Goal: Task Accomplishment & Management: Manage account settings

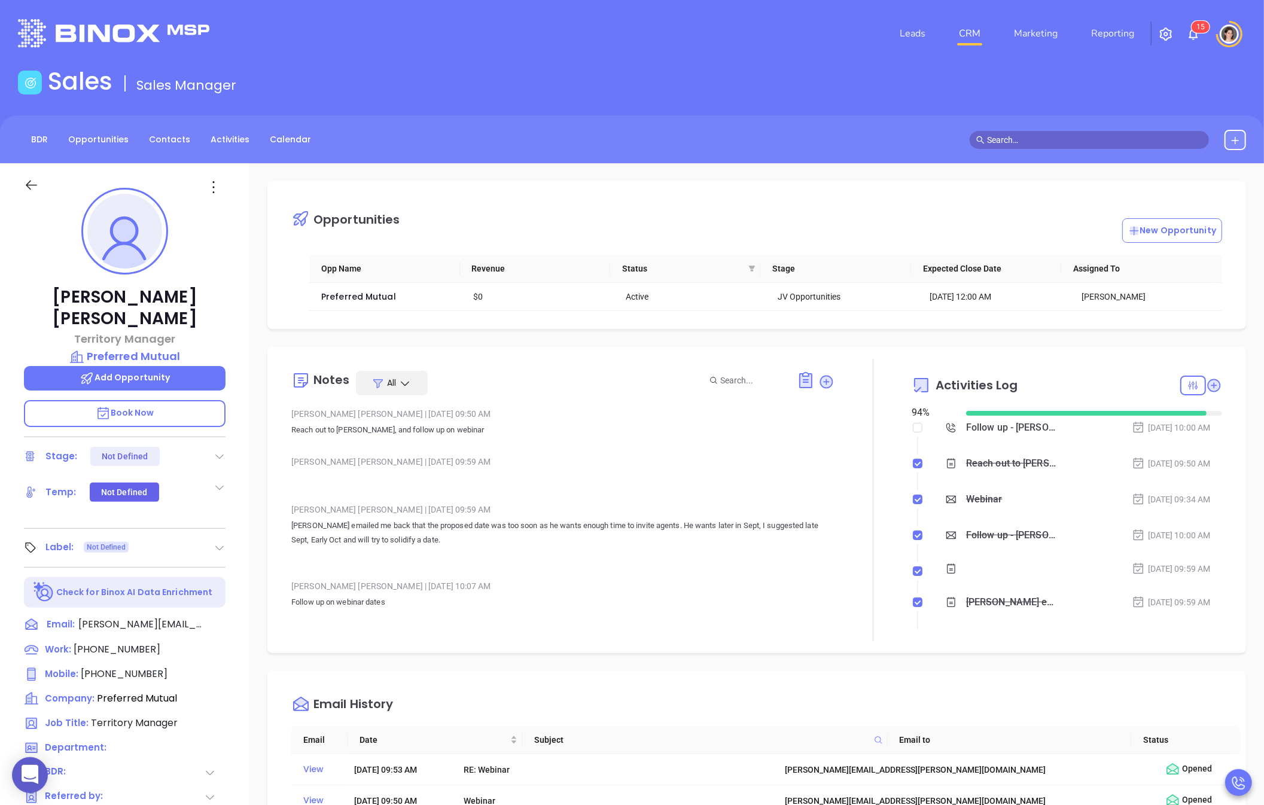
scroll to position [313, 0]
click at [1038, 31] on link "Marketing" at bounding box center [1035, 34] width 53 height 24
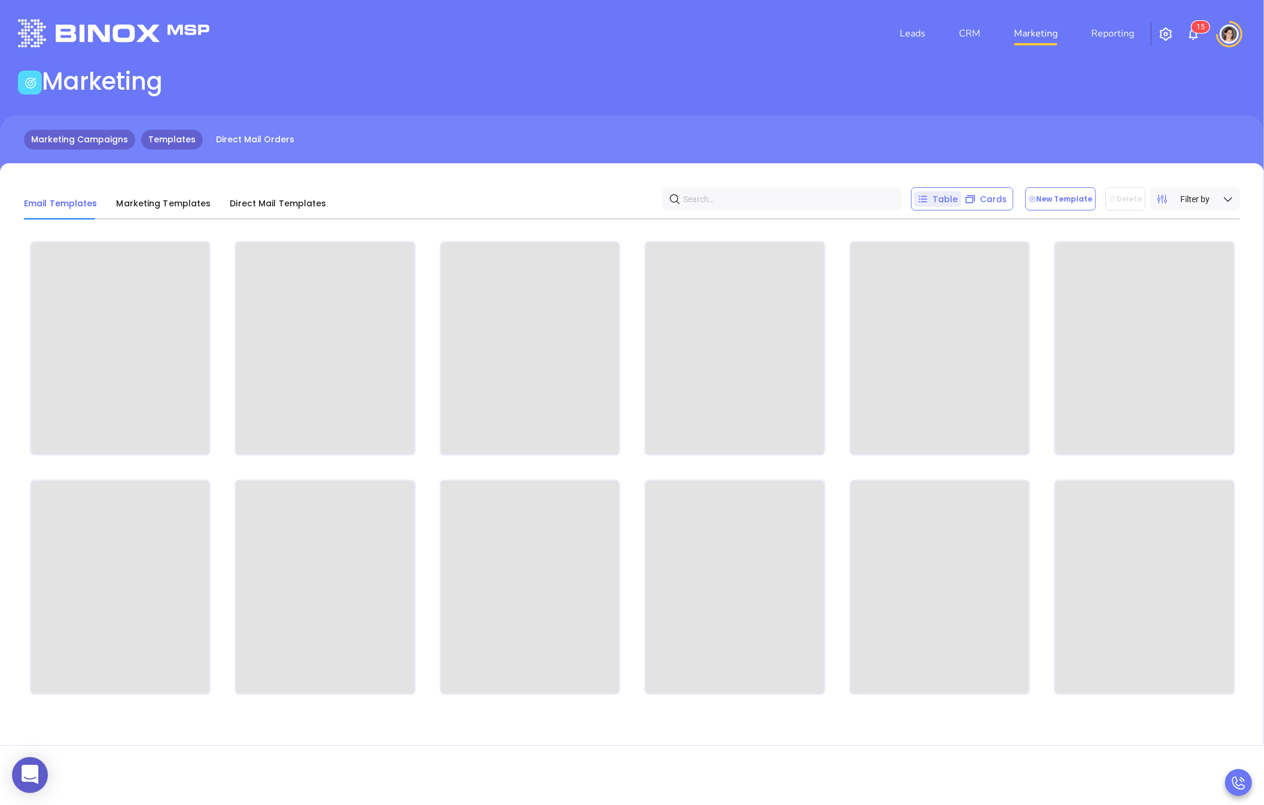
click at [102, 141] on link "Marketing Campaigns" at bounding box center [79, 140] width 111 height 20
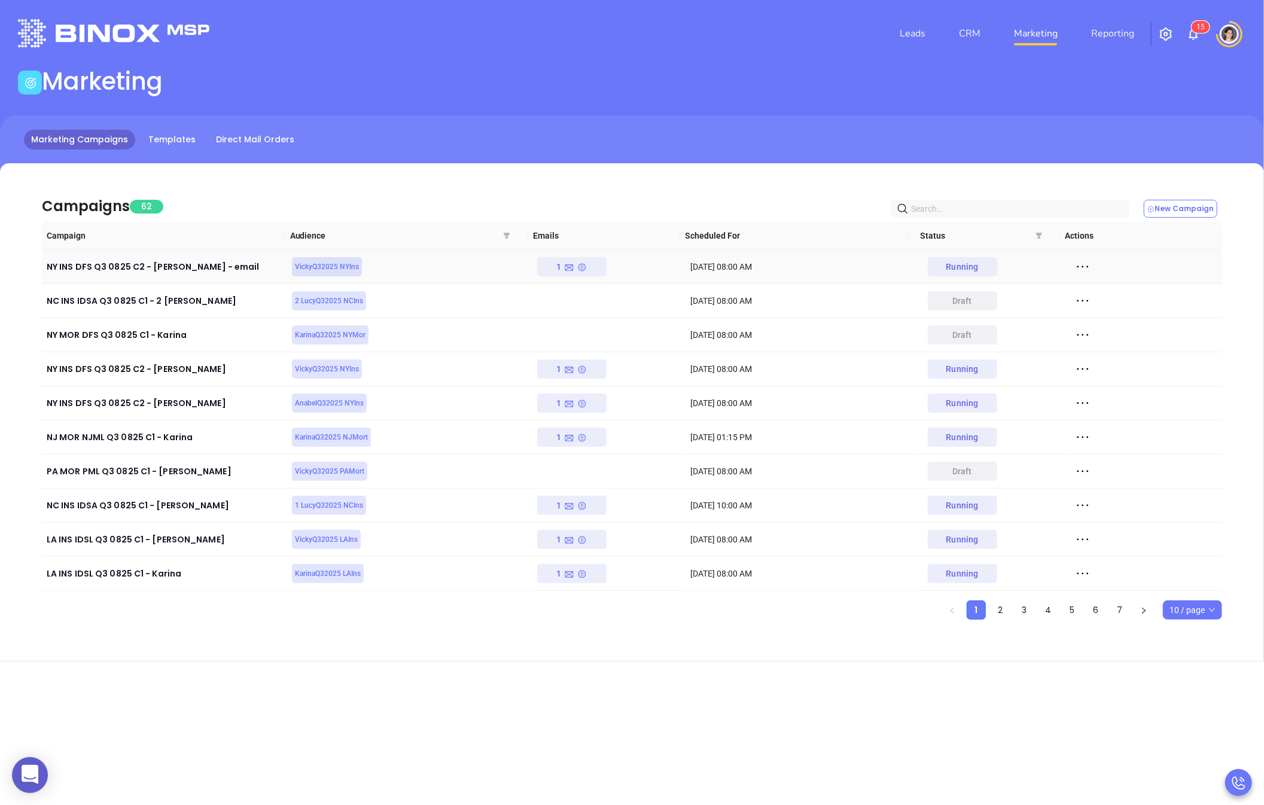
click at [1077, 265] on icon at bounding box center [1083, 267] width 18 height 18
click at [1086, 313] on div "View" at bounding box center [1129, 310] width 108 height 13
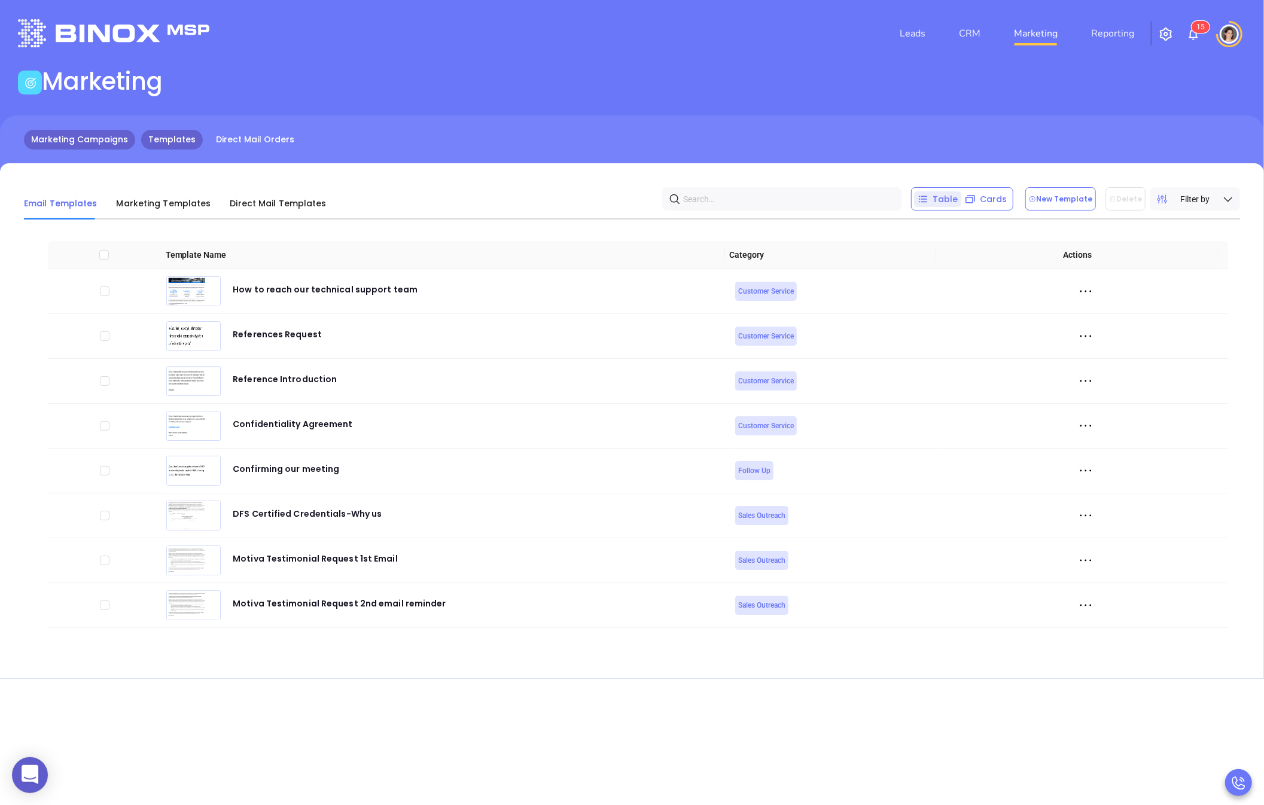
click at [113, 149] on link "Marketing Campaigns" at bounding box center [79, 140] width 111 height 20
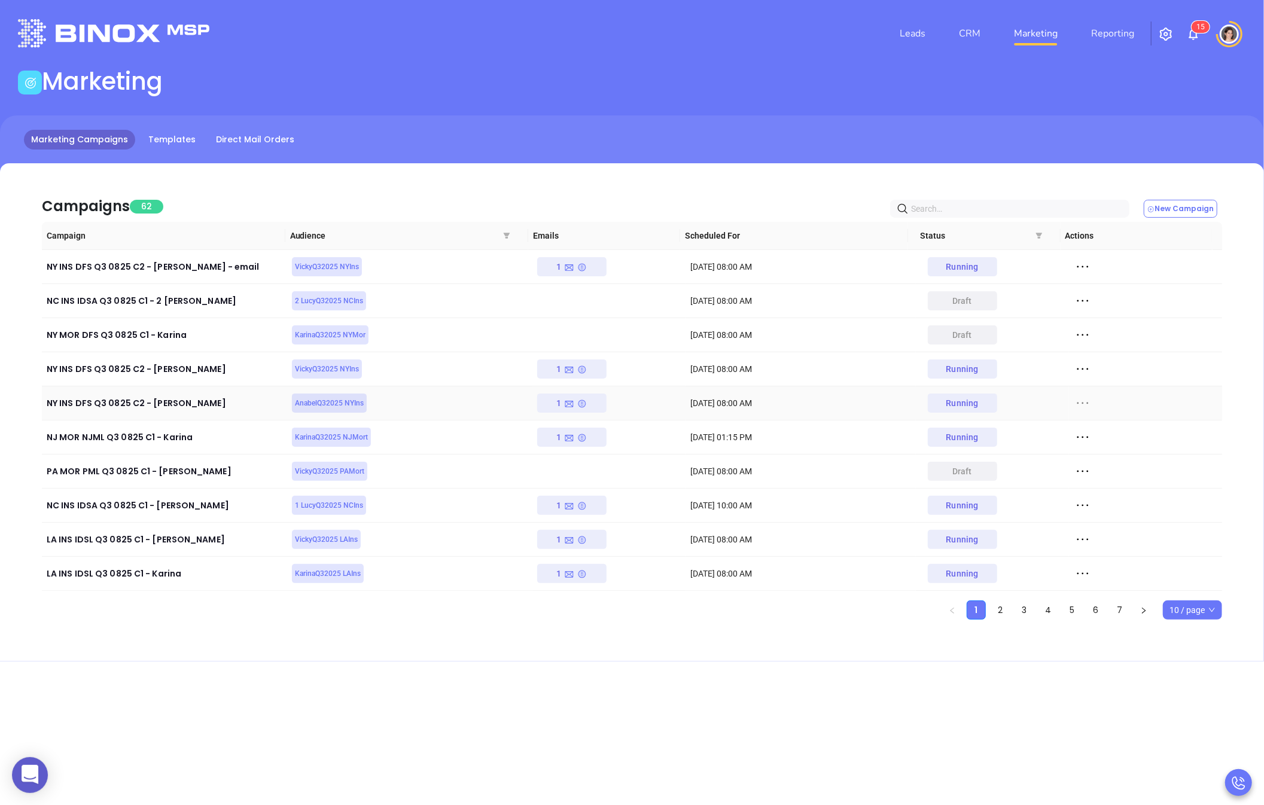
click at [1077, 404] on icon at bounding box center [1082, 404] width 11 height 2
click at [1094, 444] on div "View" at bounding box center [1129, 446] width 108 height 13
click at [960, 33] on link "CRM" at bounding box center [969, 34] width 31 height 24
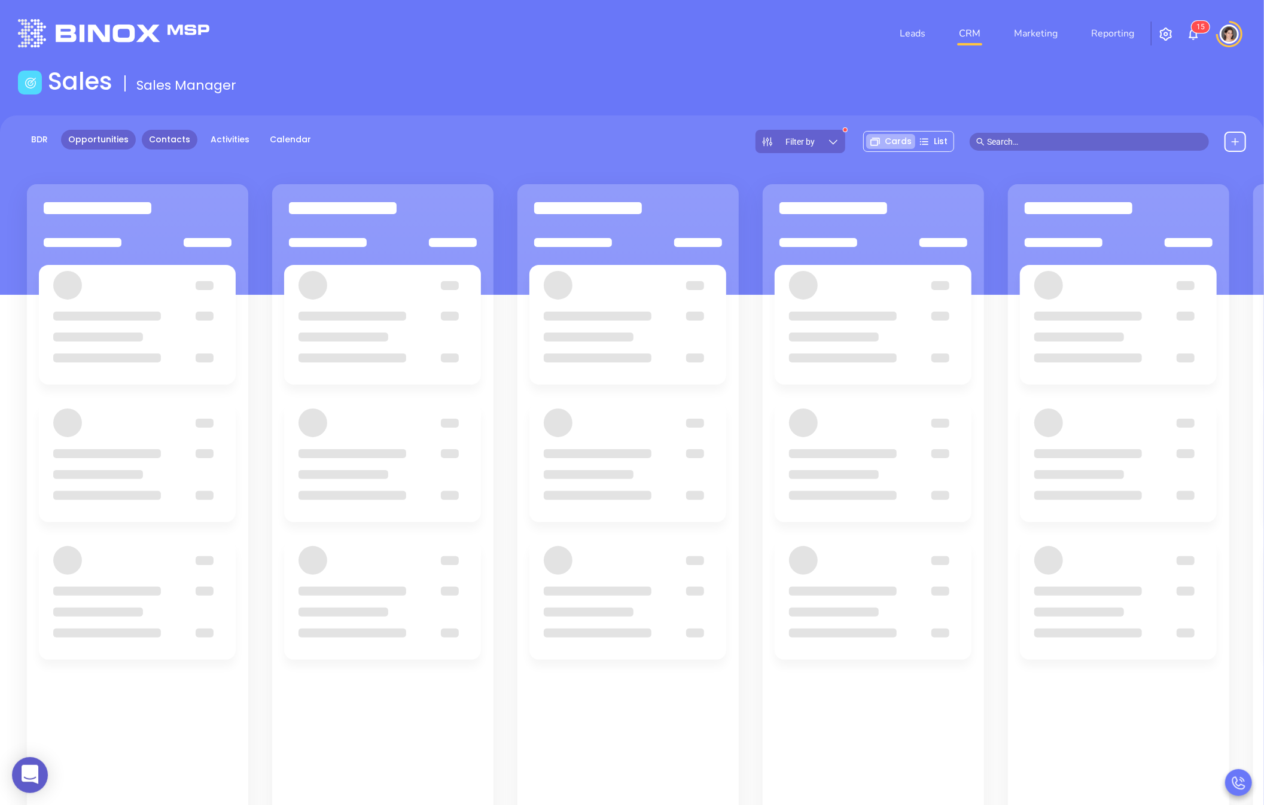
click at [158, 143] on link "Contacts" at bounding box center [170, 140] width 56 height 20
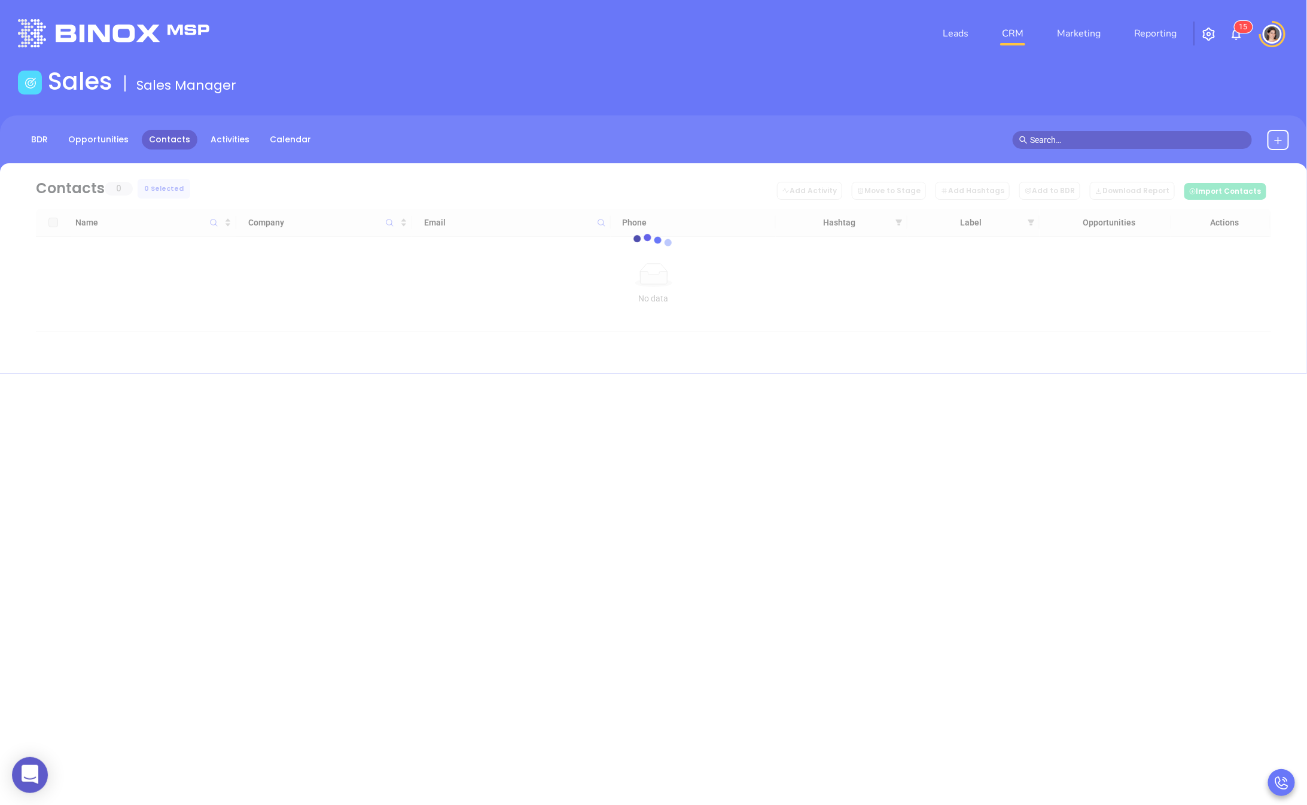
click at [903, 220] on div at bounding box center [653, 248] width 1271 height 90
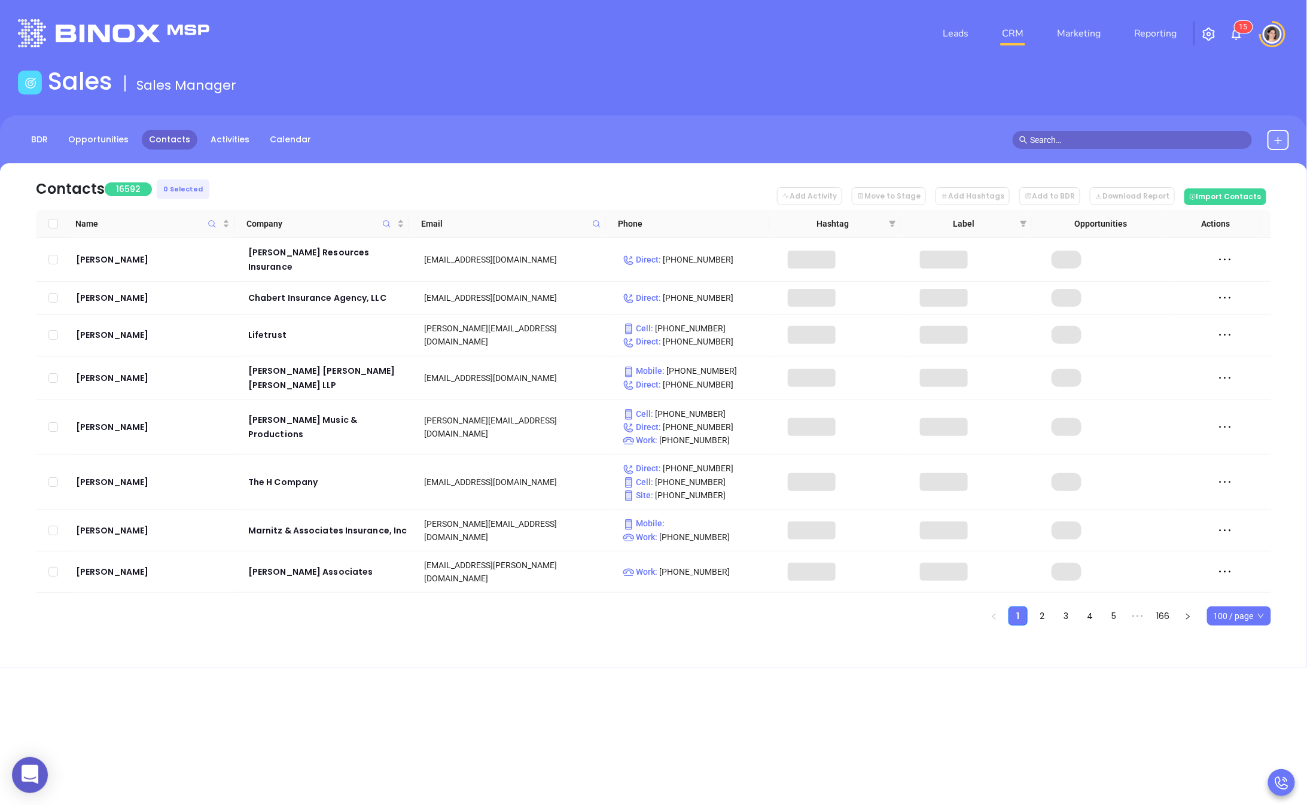
click at [901, 221] on th "Label" at bounding box center [966, 224] width 131 height 28
click at [885, 223] on div "Hashtag" at bounding box center [839, 223] width 114 height 13
click at [891, 221] on icon "filter" at bounding box center [892, 224] width 7 height 6
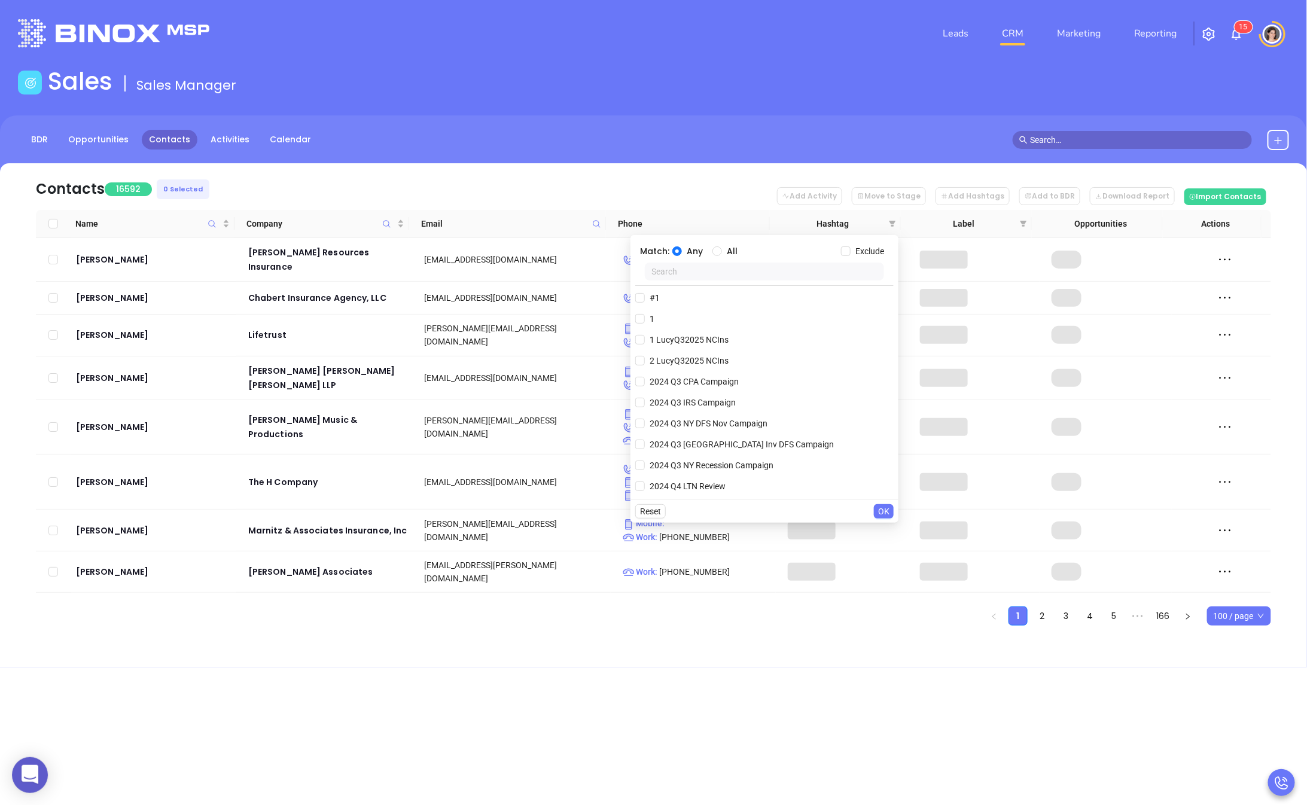
click at [749, 275] on input "text" at bounding box center [764, 272] width 239 height 18
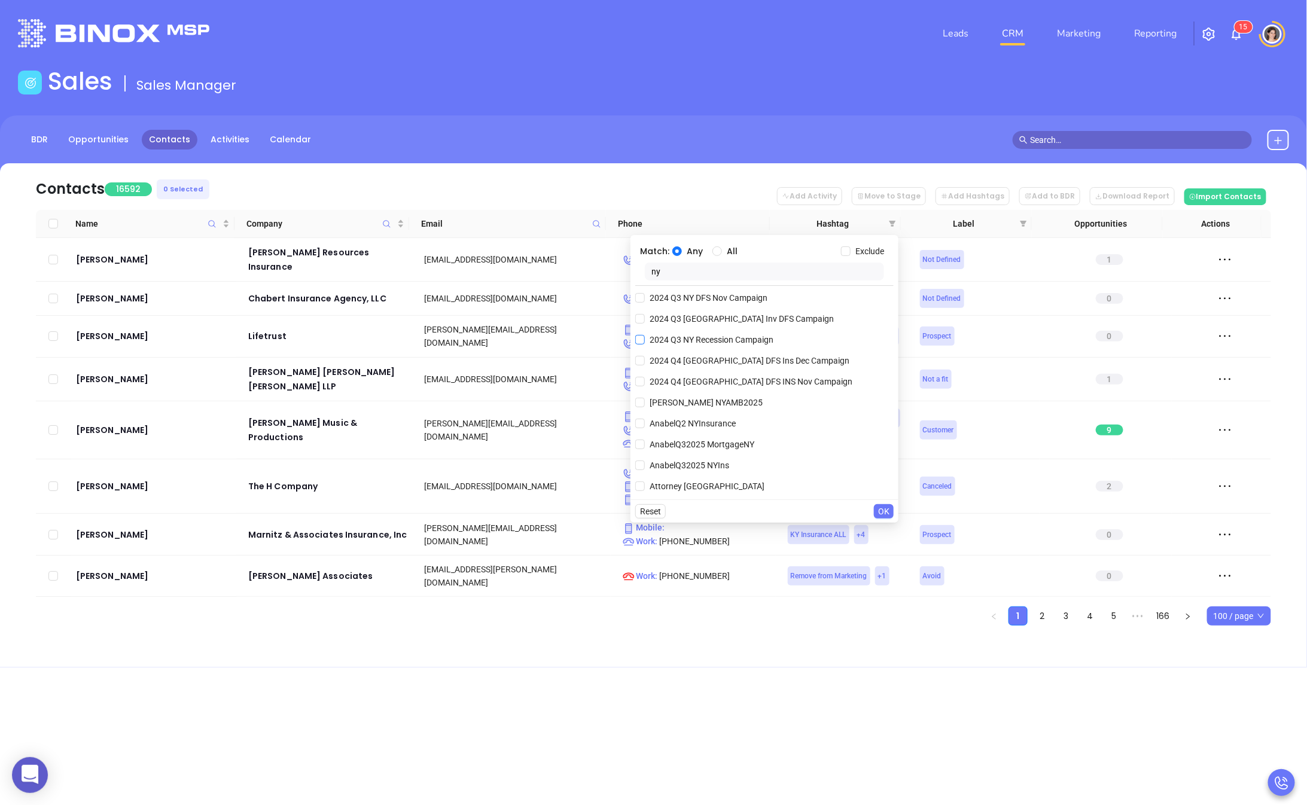
type input "n"
type input "2025"
click at [642, 403] on input "AnabelQ32025 NYIns" at bounding box center [640, 403] width 10 height 10
checkbox input "true"
click at [681, 266] on input "2025" at bounding box center [764, 272] width 239 height 18
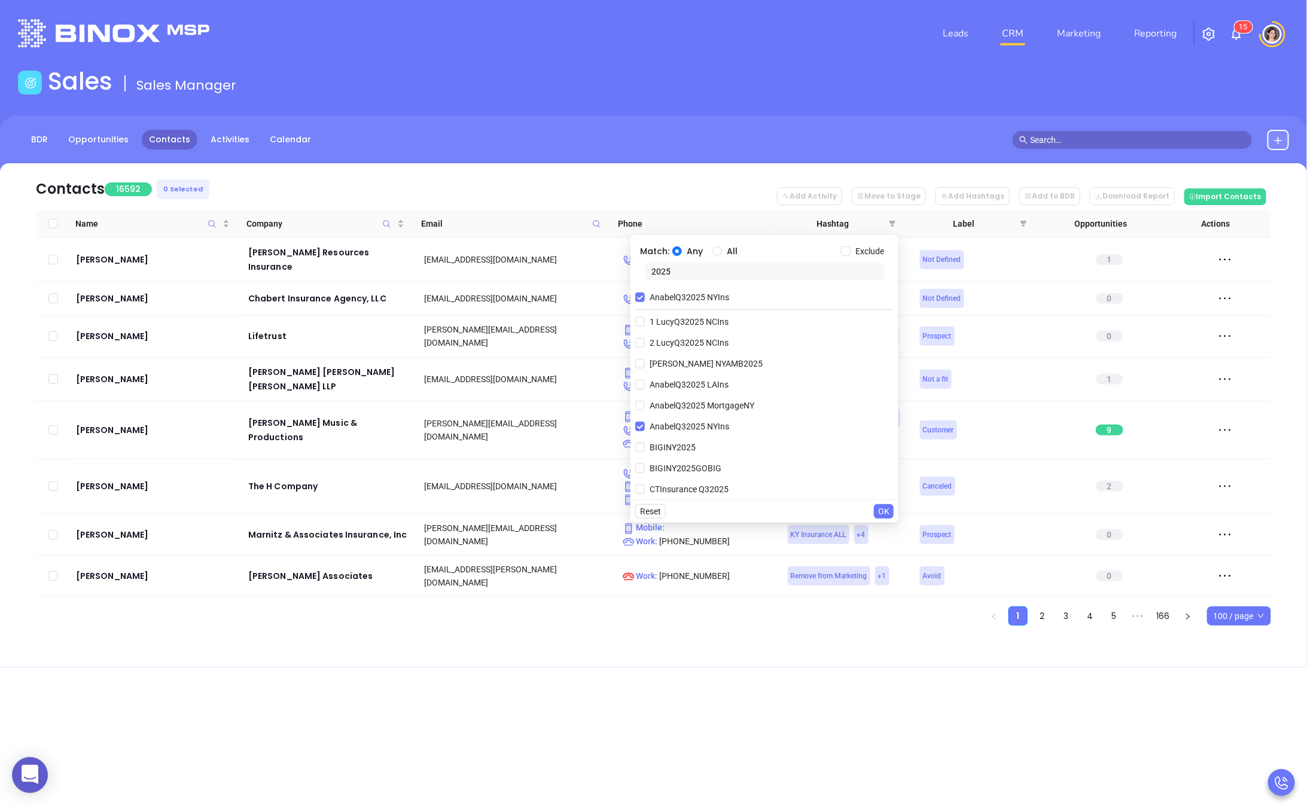
click at [681, 266] on input "2025" at bounding box center [764, 272] width 239 height 18
type input "NY Ins"
click at [645, 318] on span "NY INS DFS Q3 0925 C2" at bounding box center [693, 321] width 97 height 13
click at [645, 318] on input "NY INS DFS Q3 0925 C2" at bounding box center [640, 322] width 10 height 10
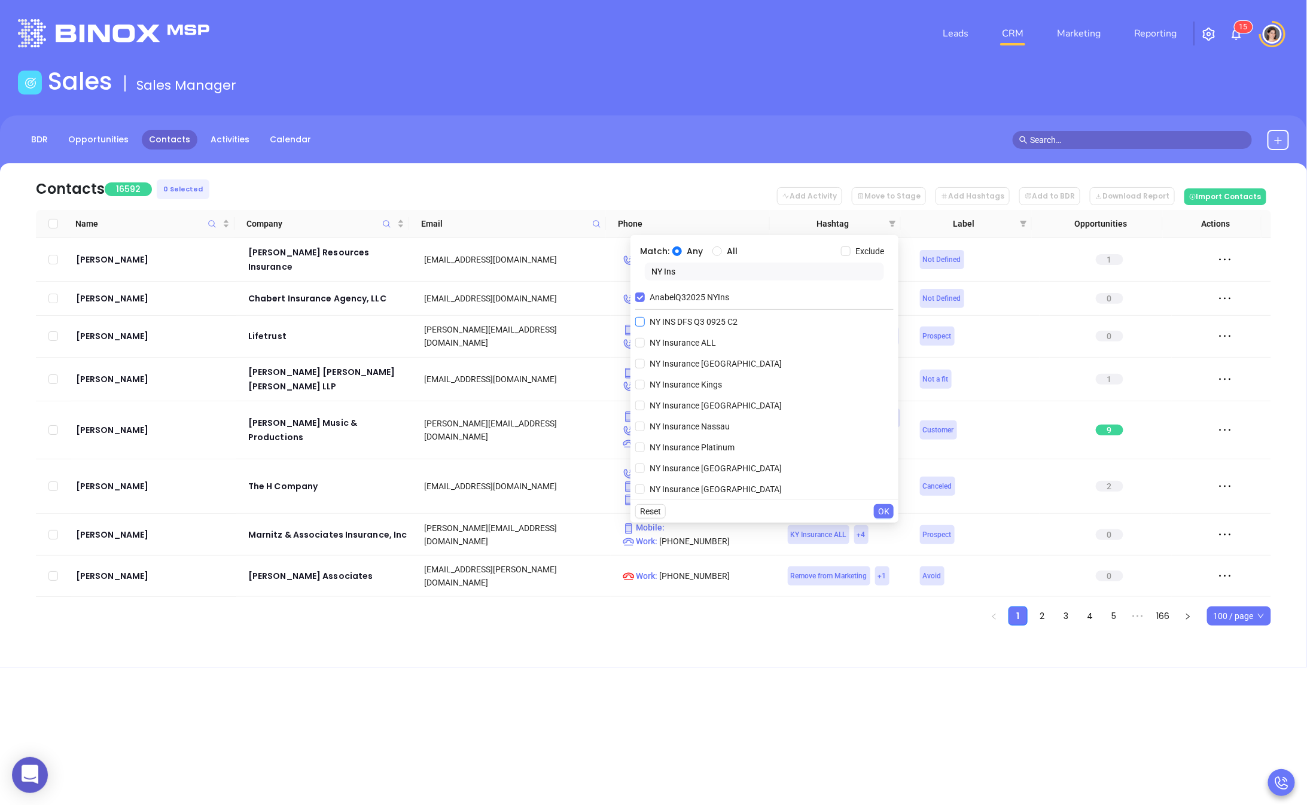
checkbox input "true"
click at [879, 510] on span "OK" at bounding box center [883, 511] width 11 height 13
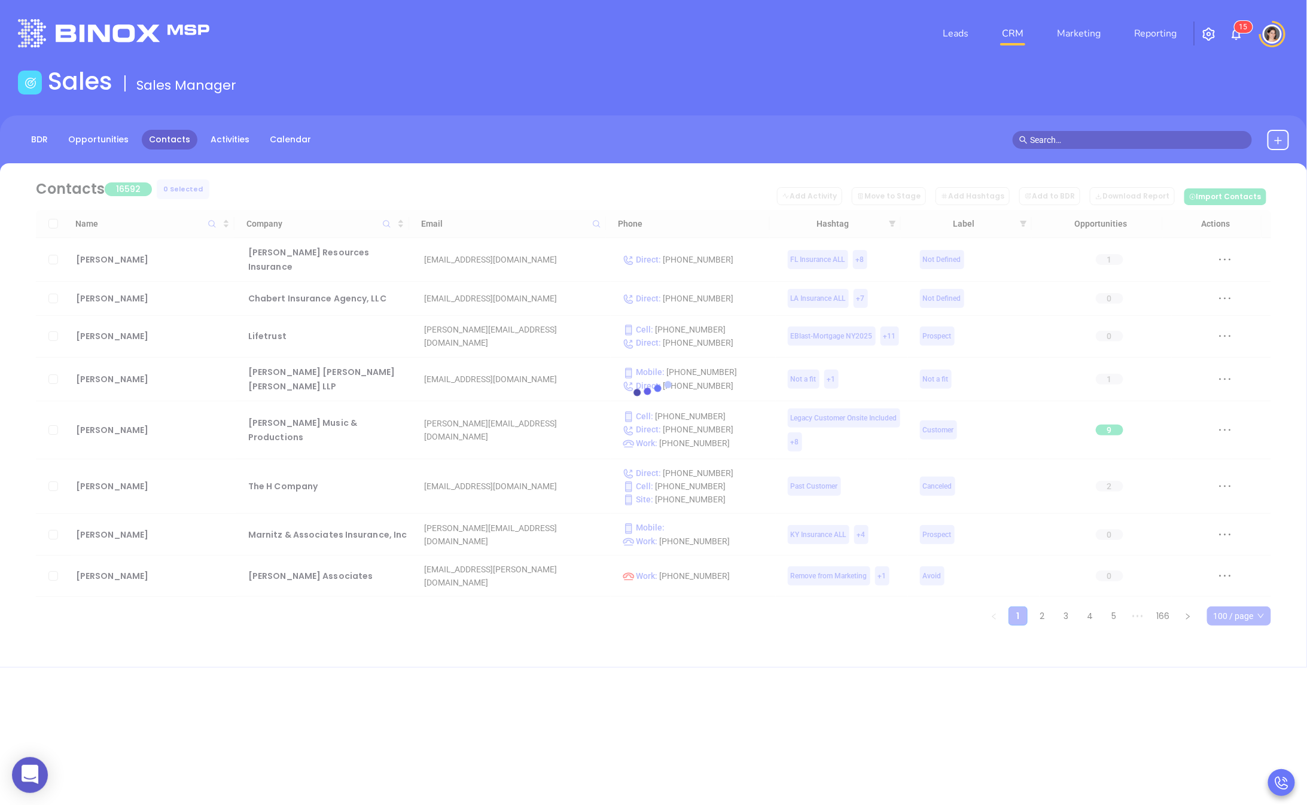
click at [900, 226] on div at bounding box center [653, 394] width 1271 height 462
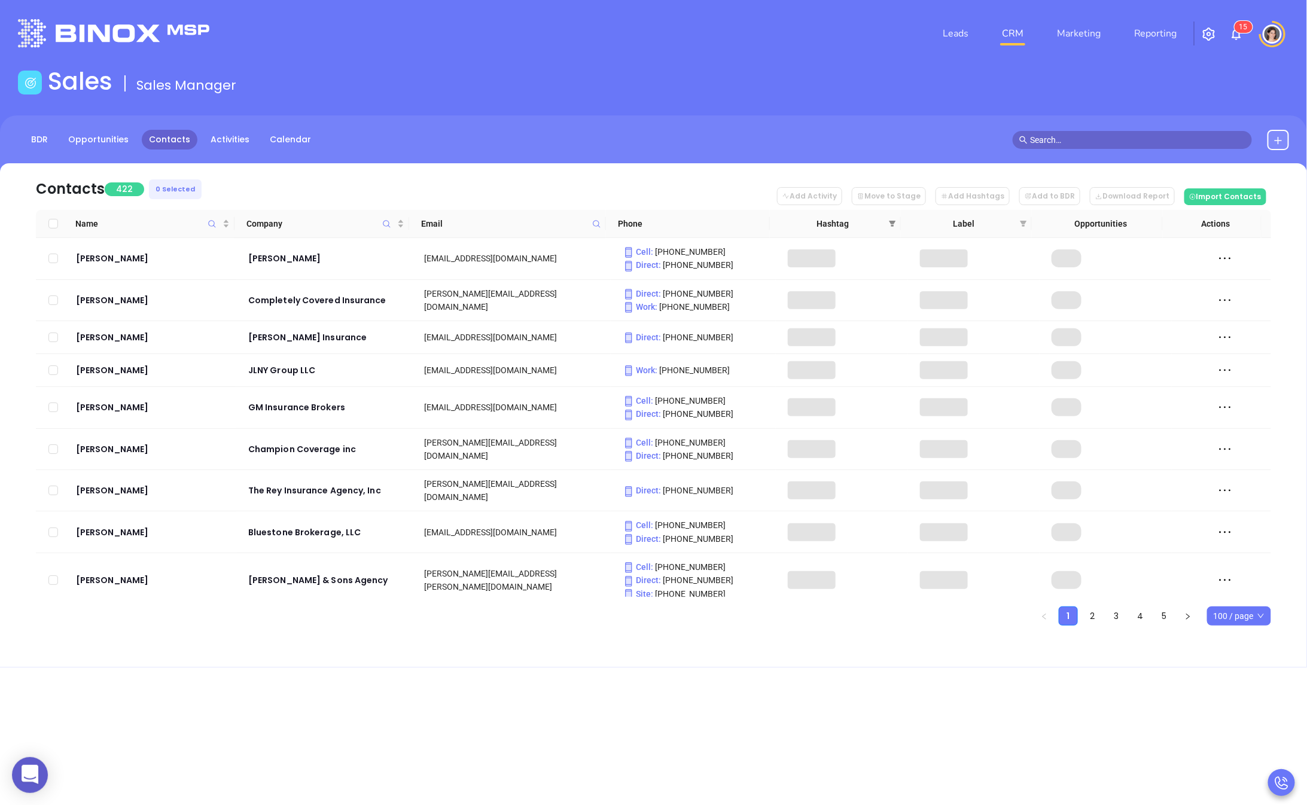
click at [889, 227] on span at bounding box center [892, 224] width 12 height 18
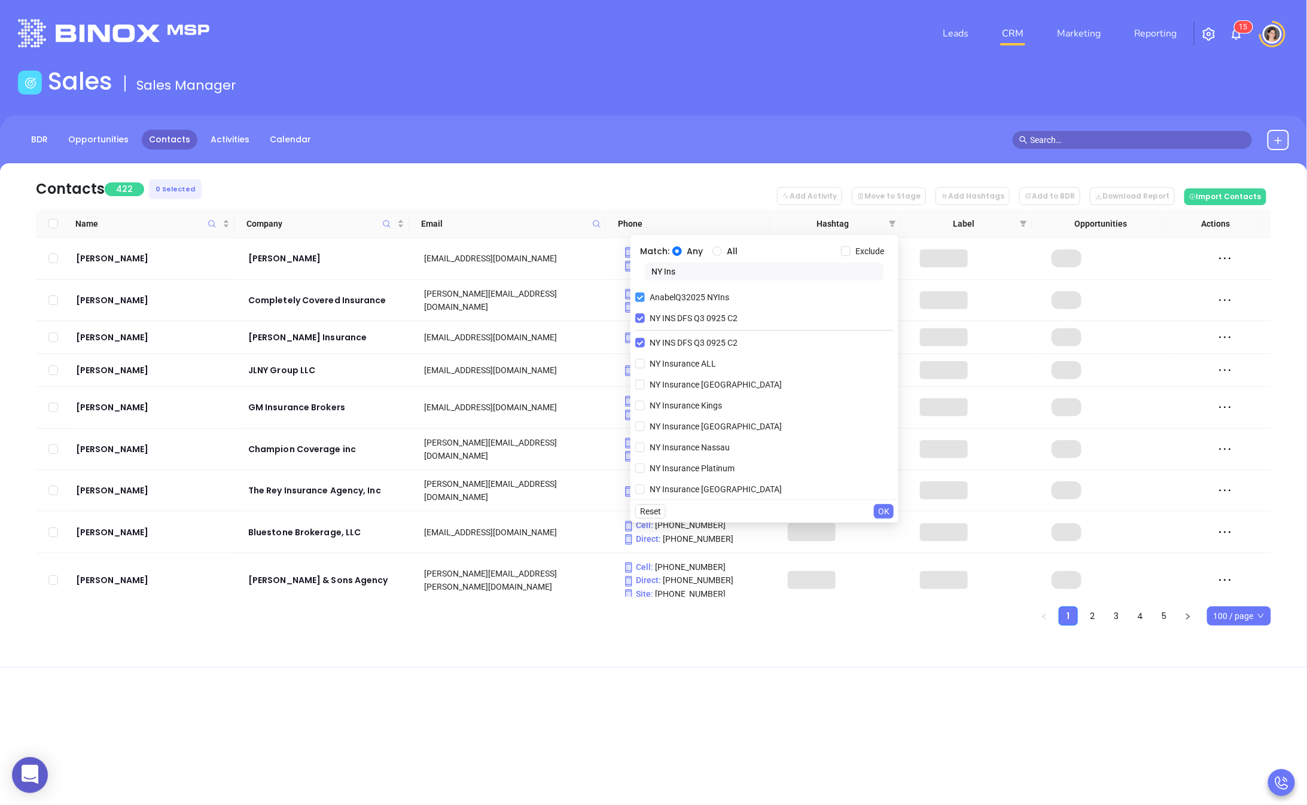
click at [642, 296] on input "AnabelQ32025 NYIns" at bounding box center [640, 297] width 10 height 10
click at [888, 502] on div "Reset OK" at bounding box center [764, 510] width 268 height 23
click at [887, 509] on span "OK" at bounding box center [883, 511] width 11 height 13
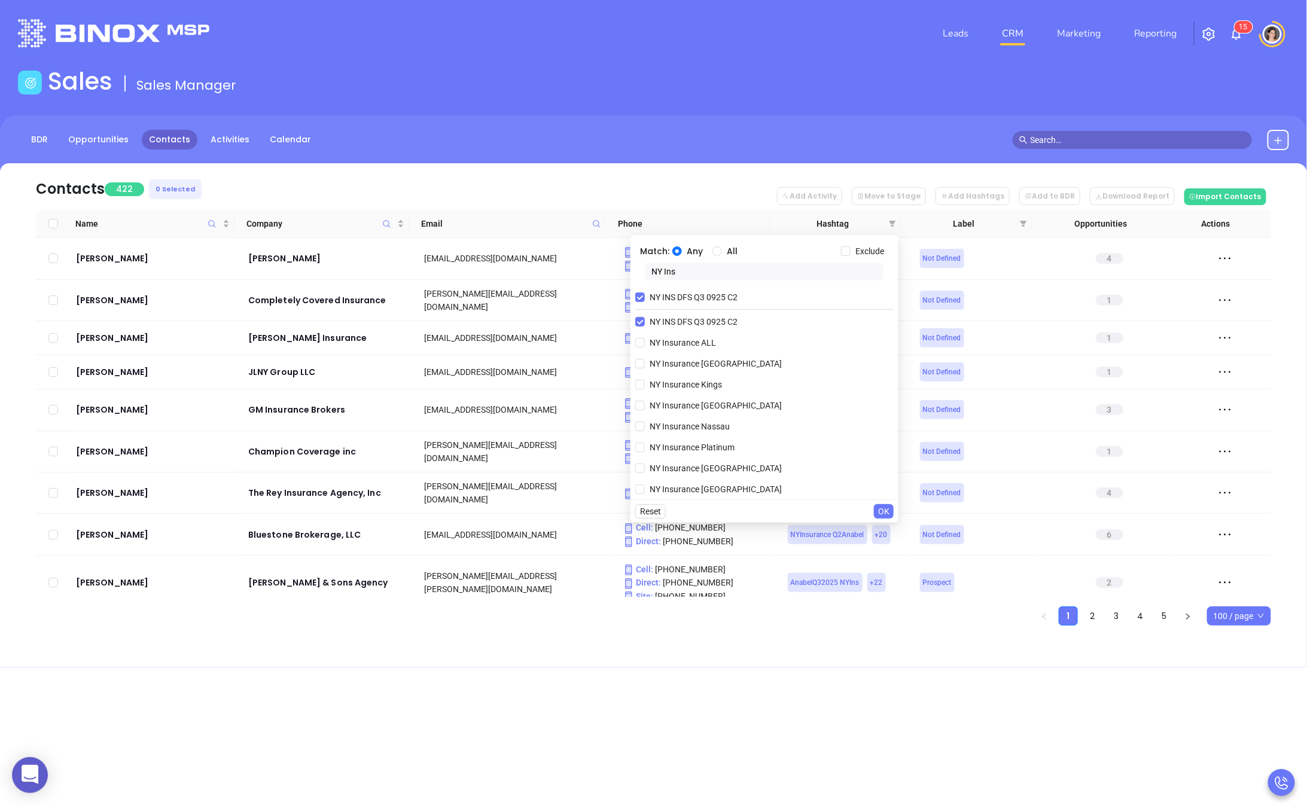
click at [884, 514] on span "OK" at bounding box center [883, 511] width 11 height 13
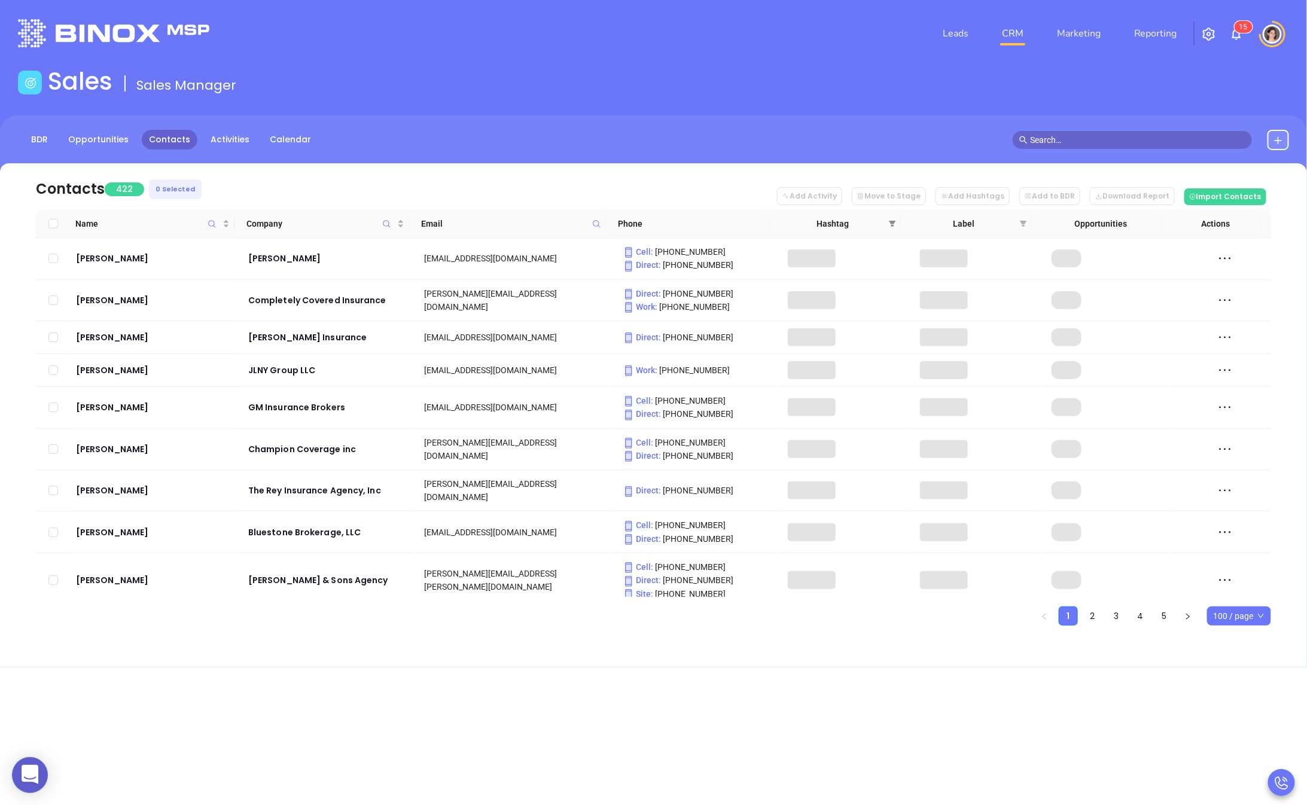
click at [895, 224] on icon "filter" at bounding box center [892, 223] width 7 height 7
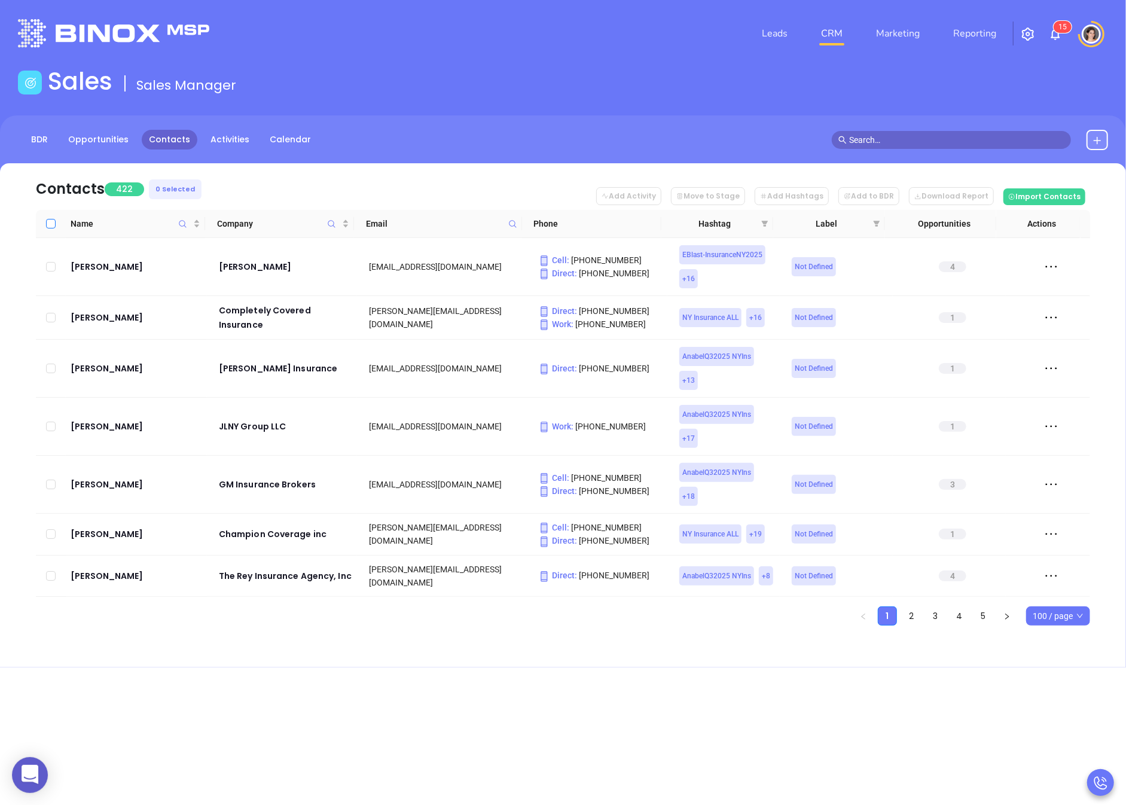
click at [53, 226] on input "Select all" at bounding box center [51, 224] width 10 height 10
checkbox input "true"
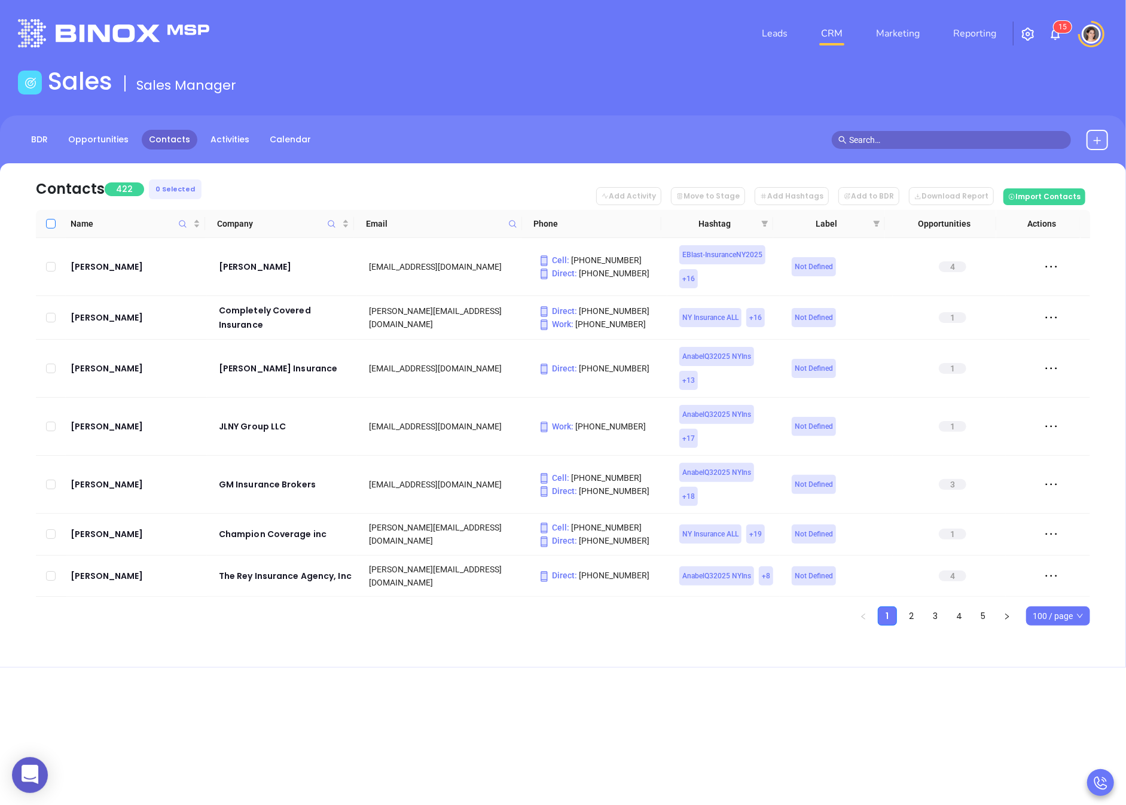
checkbox input "true"
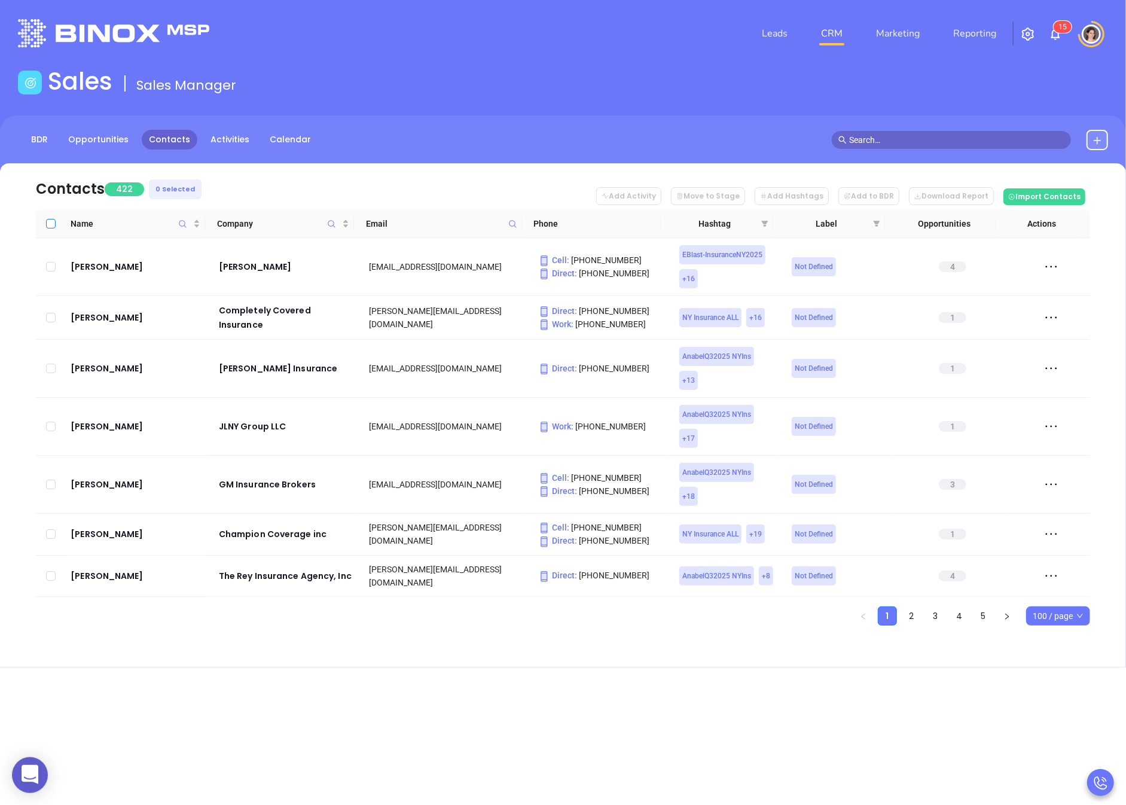
checkbox input "true"
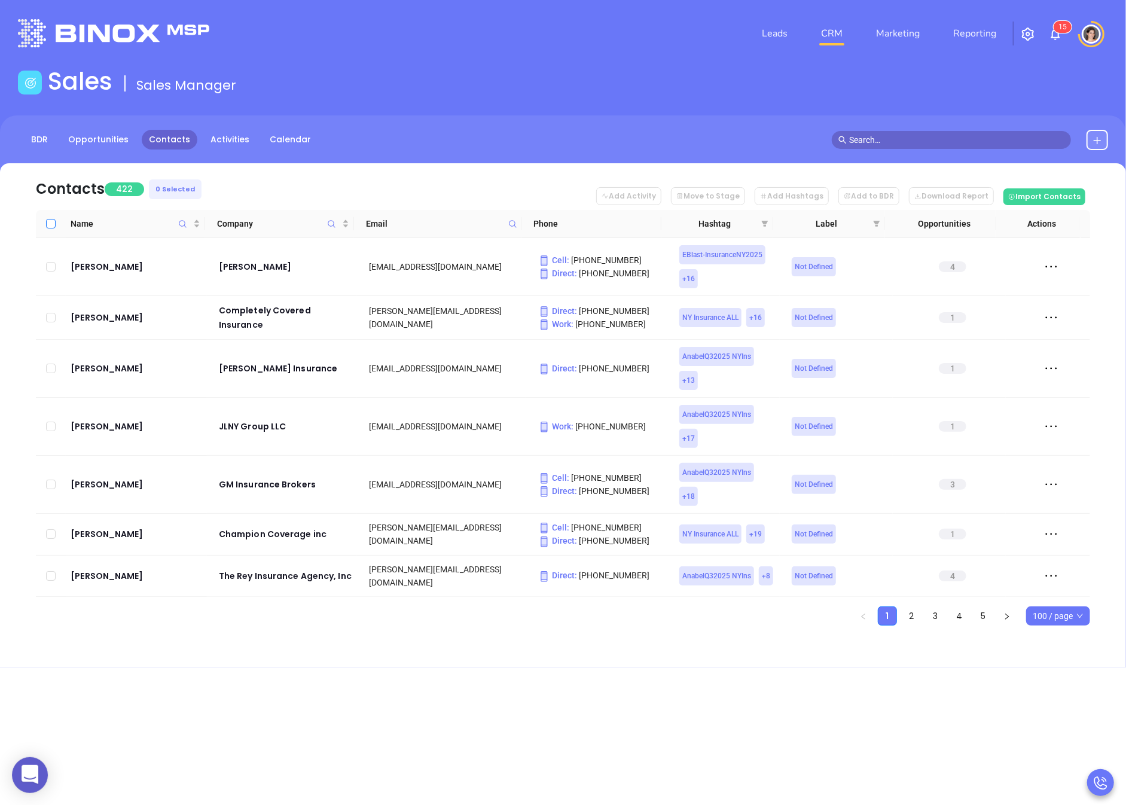
checkbox input "true"
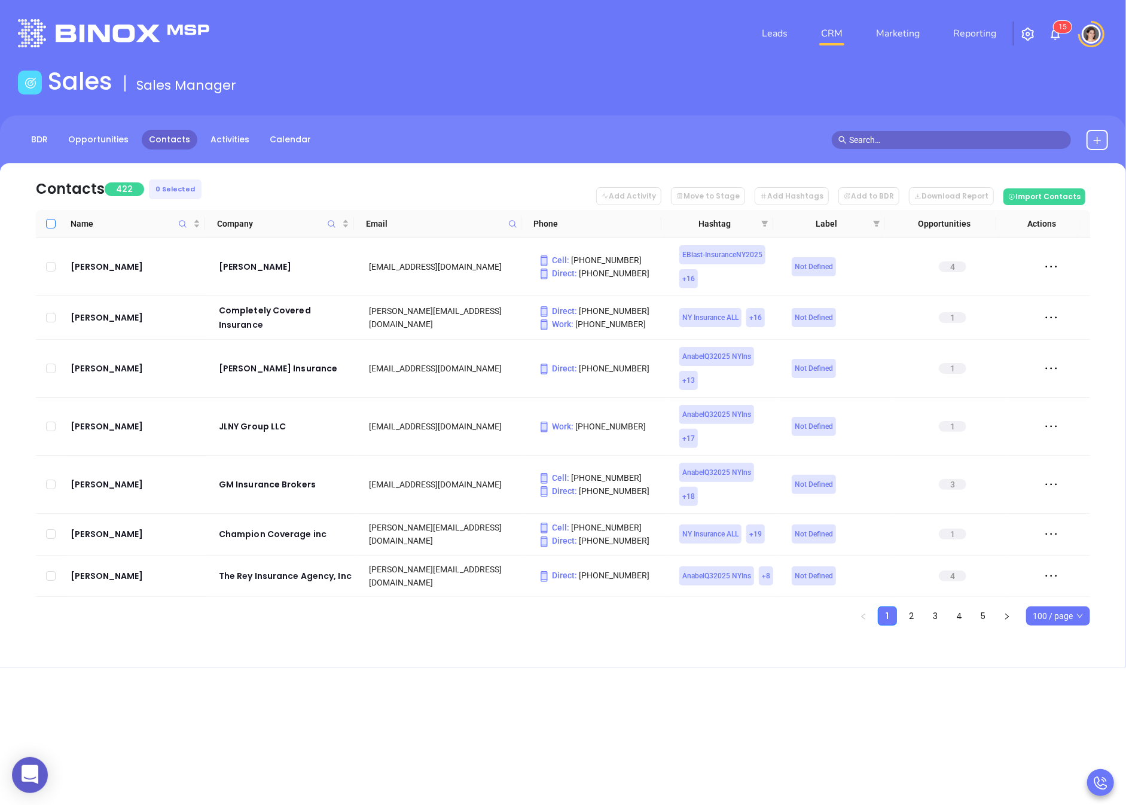
checkbox input "true"
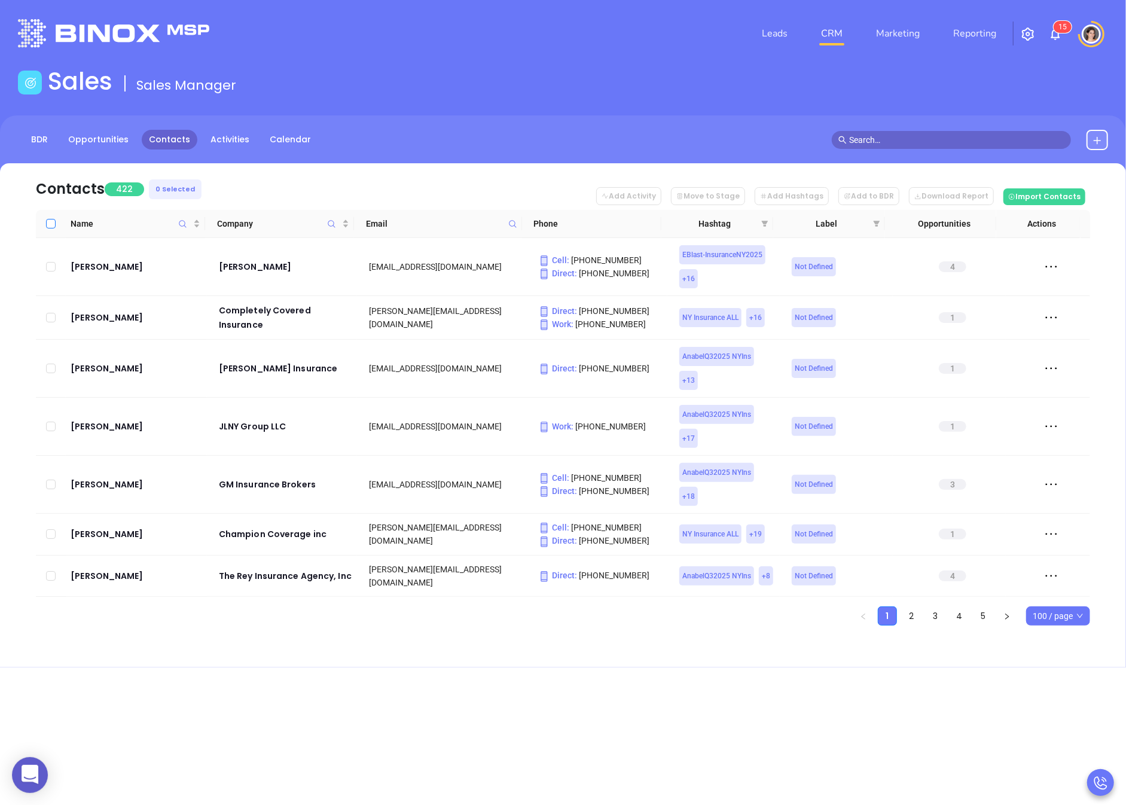
checkbox input "true"
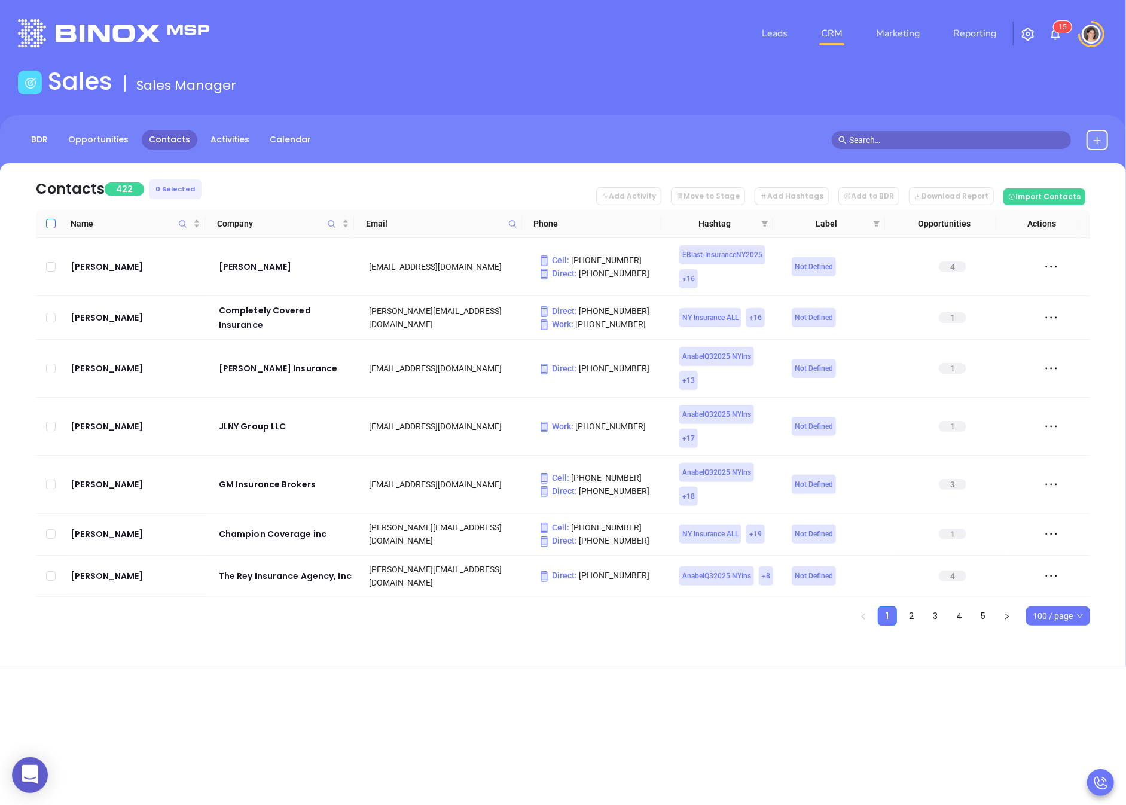
checkbox input "true"
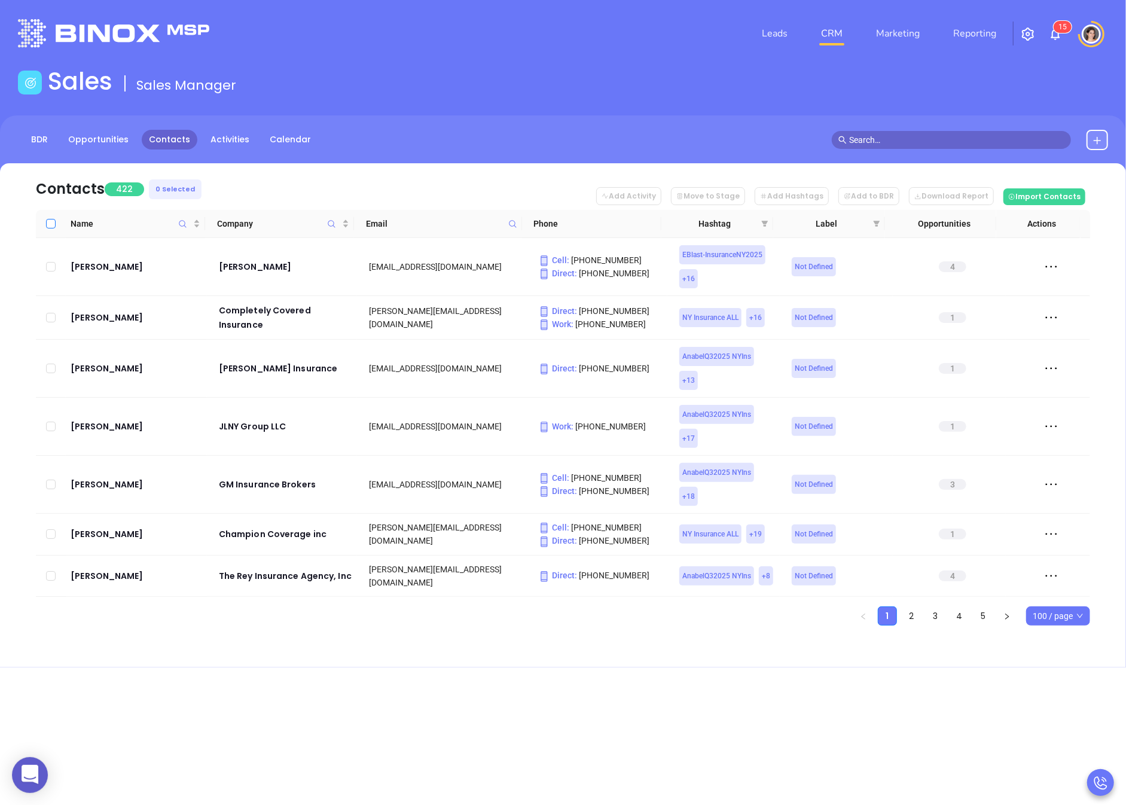
checkbox input "true"
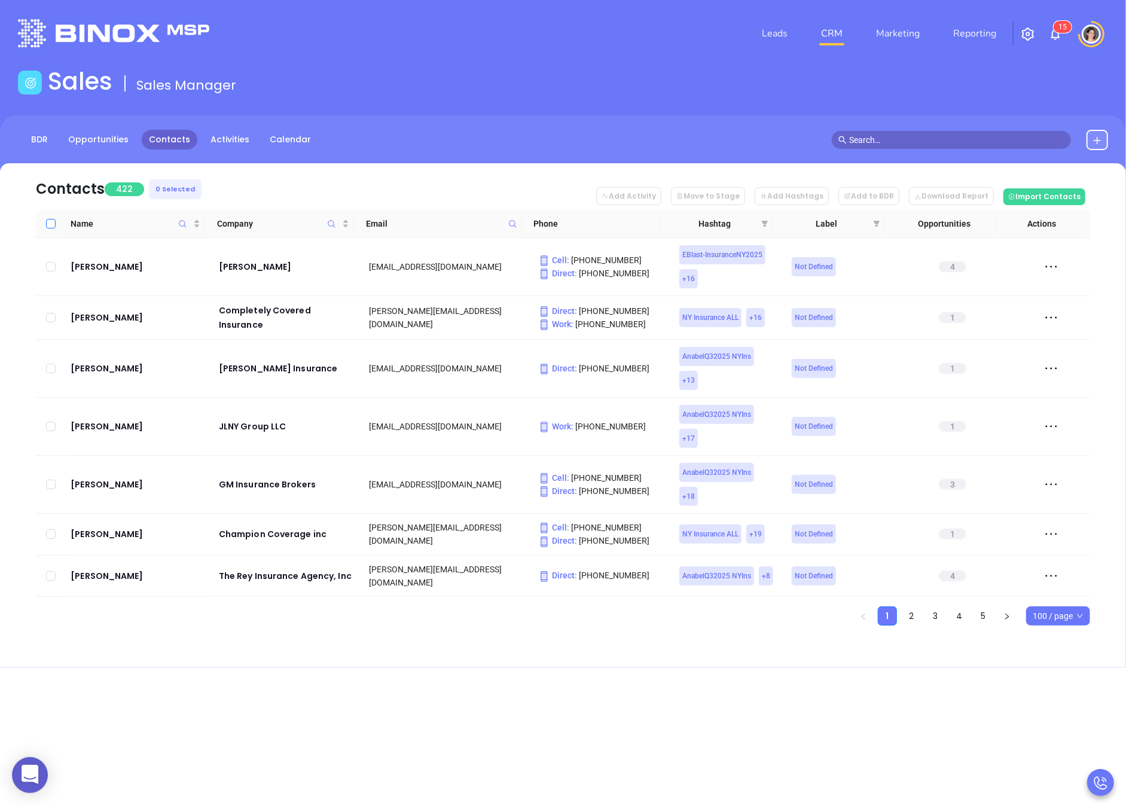
checkbox input "true"
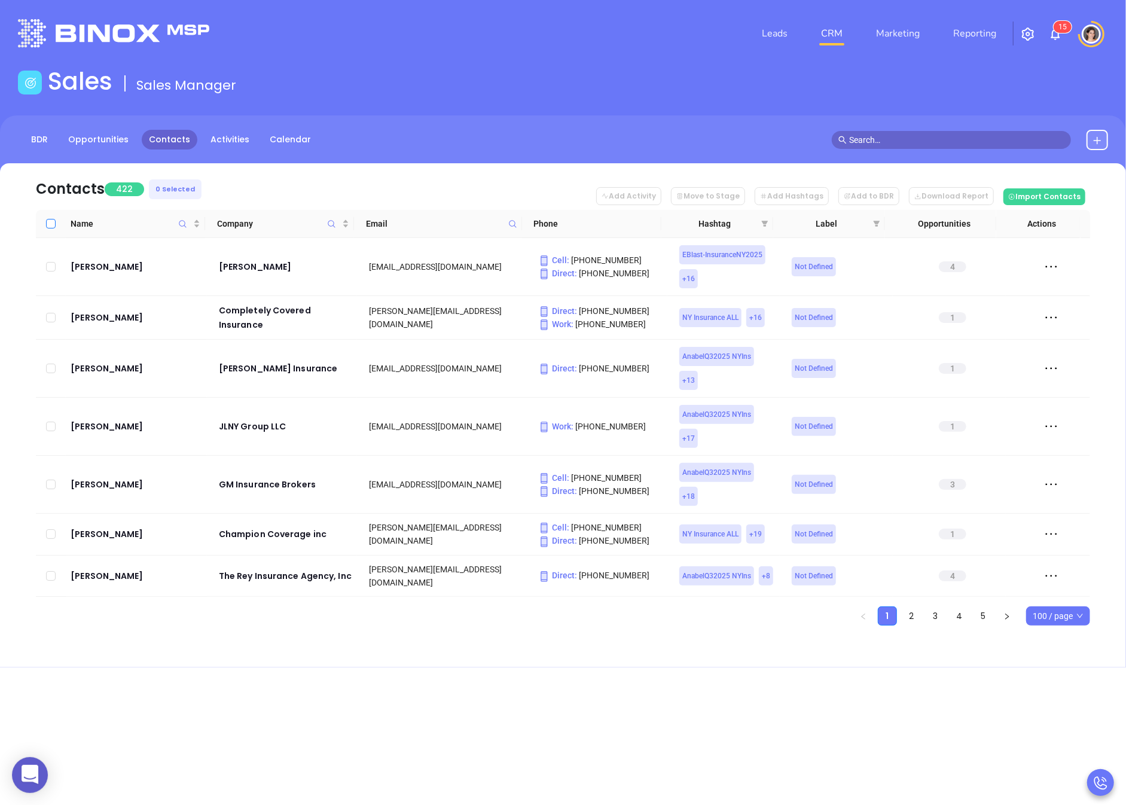
checkbox input "true"
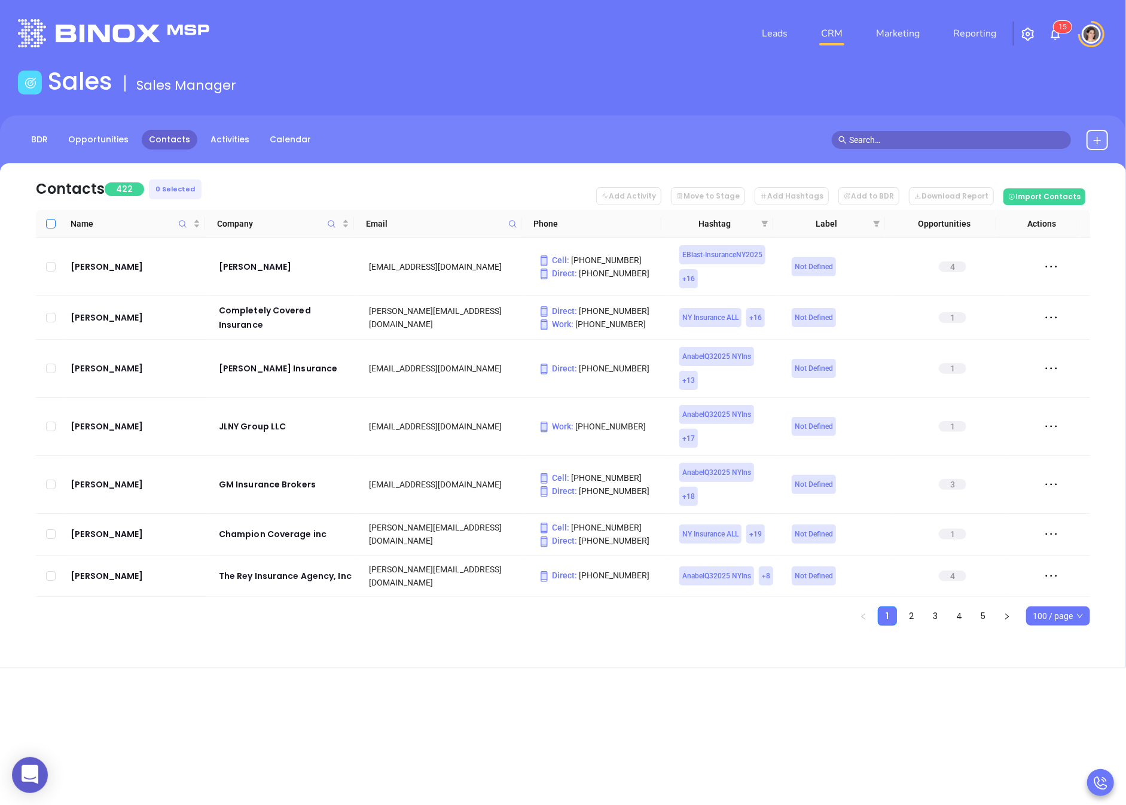
checkbox input "true"
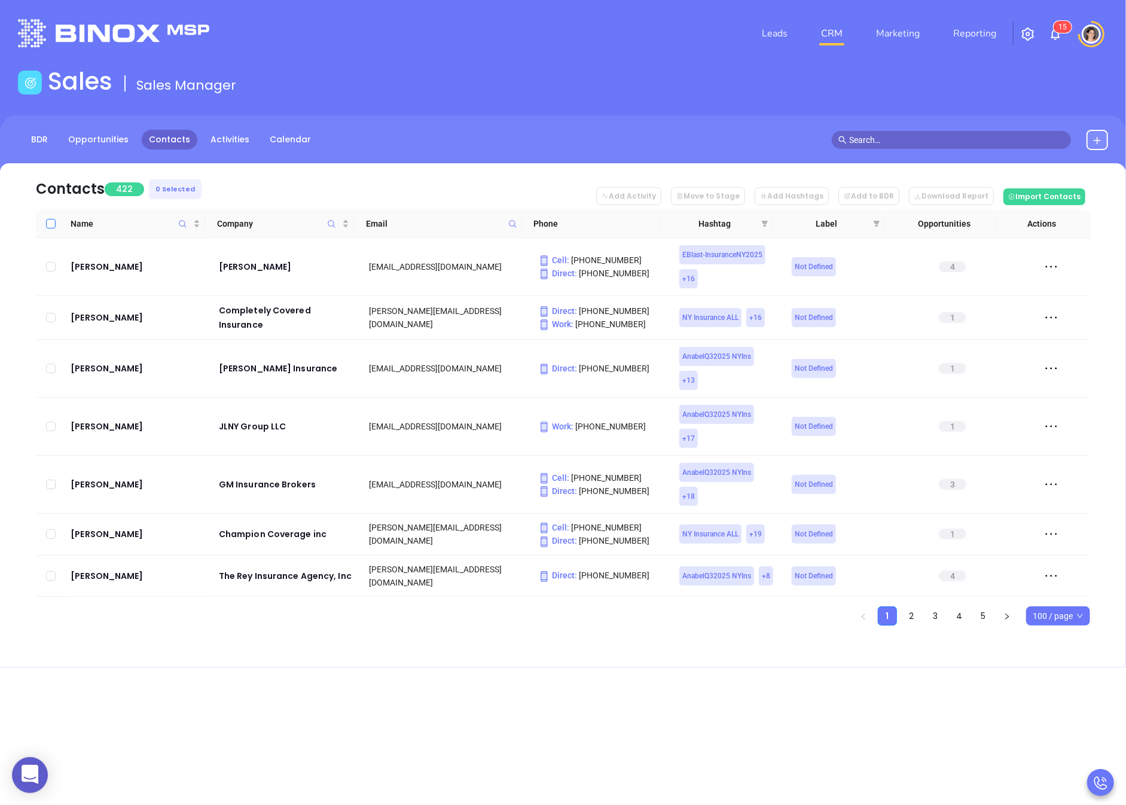
checkbox input "true"
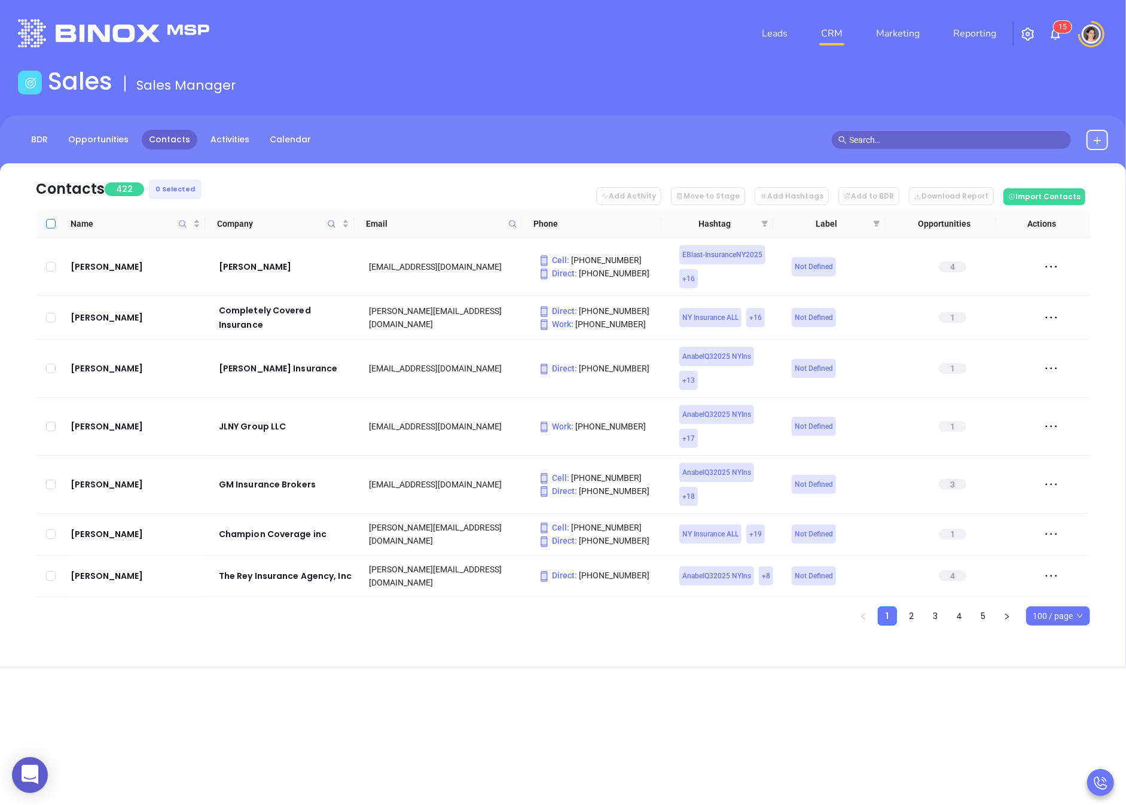
checkbox input "true"
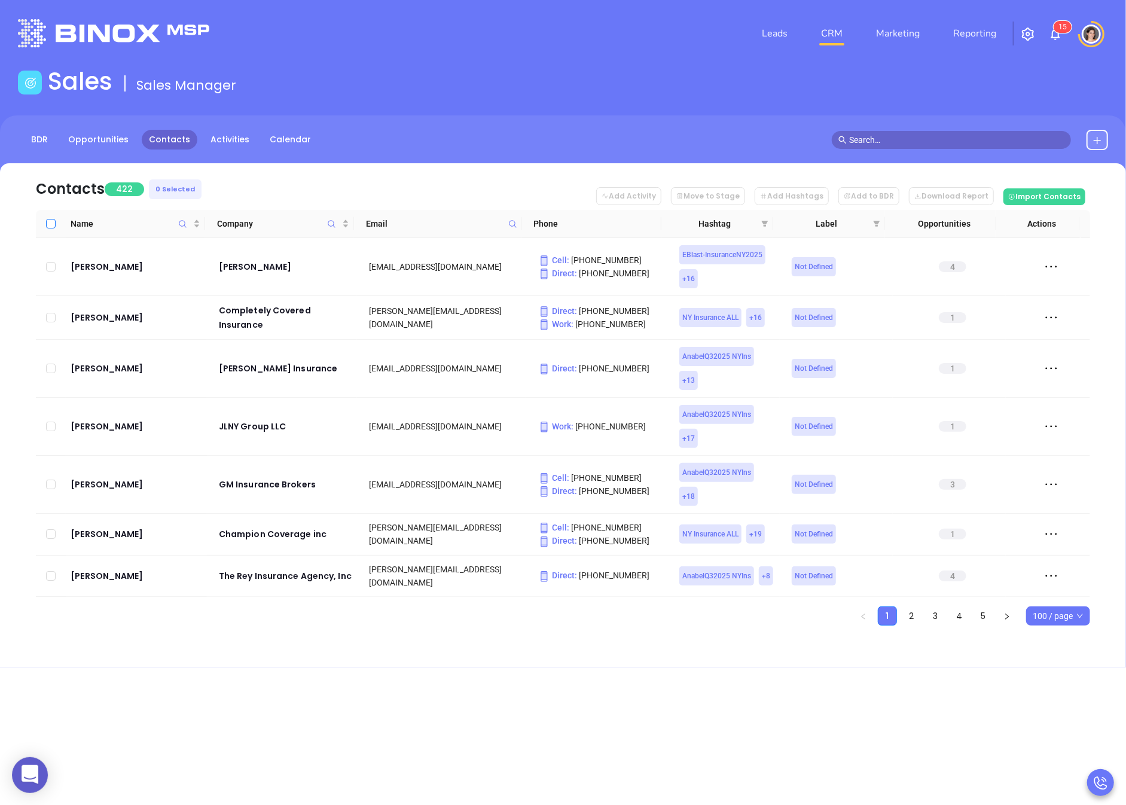
checkbox input "true"
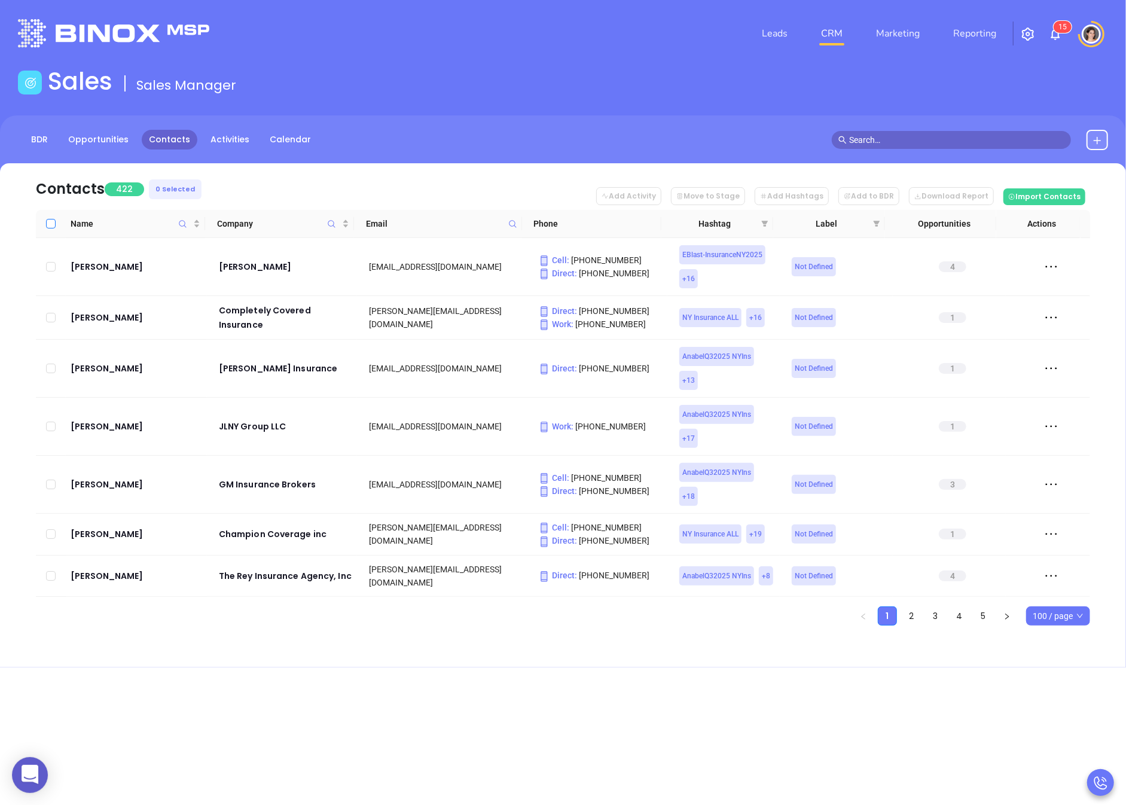
checkbox input "true"
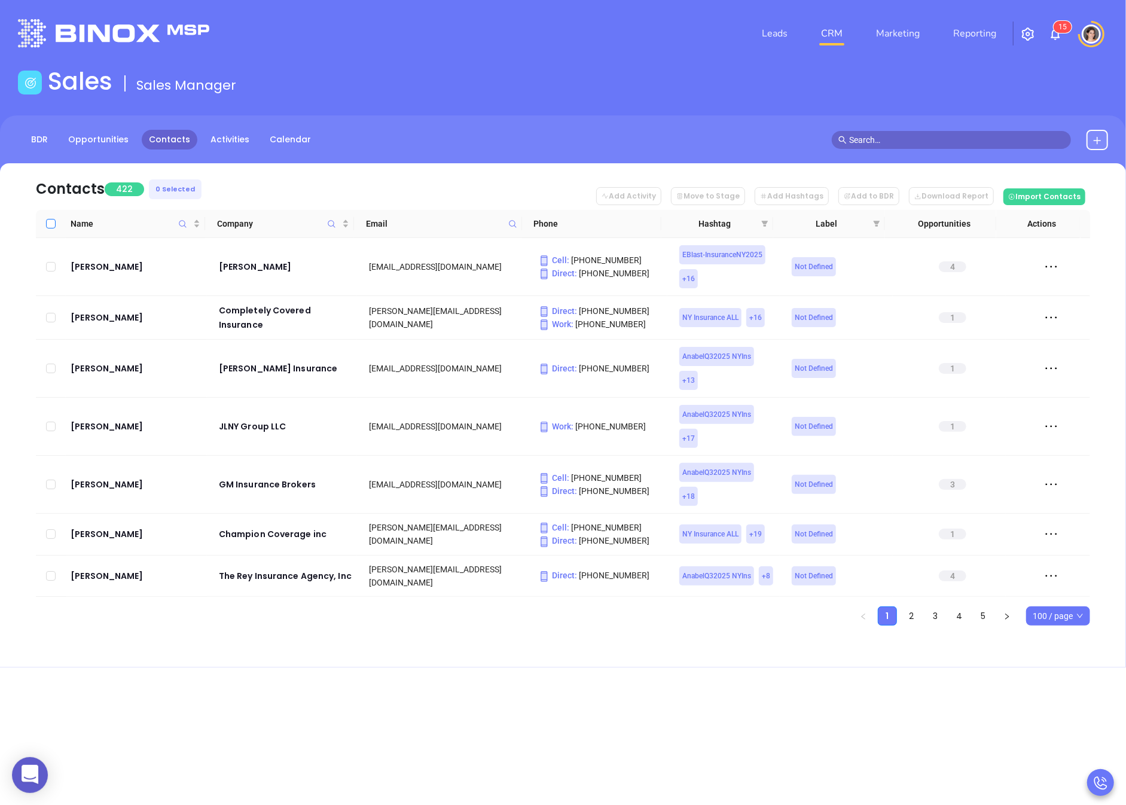
checkbox input "true"
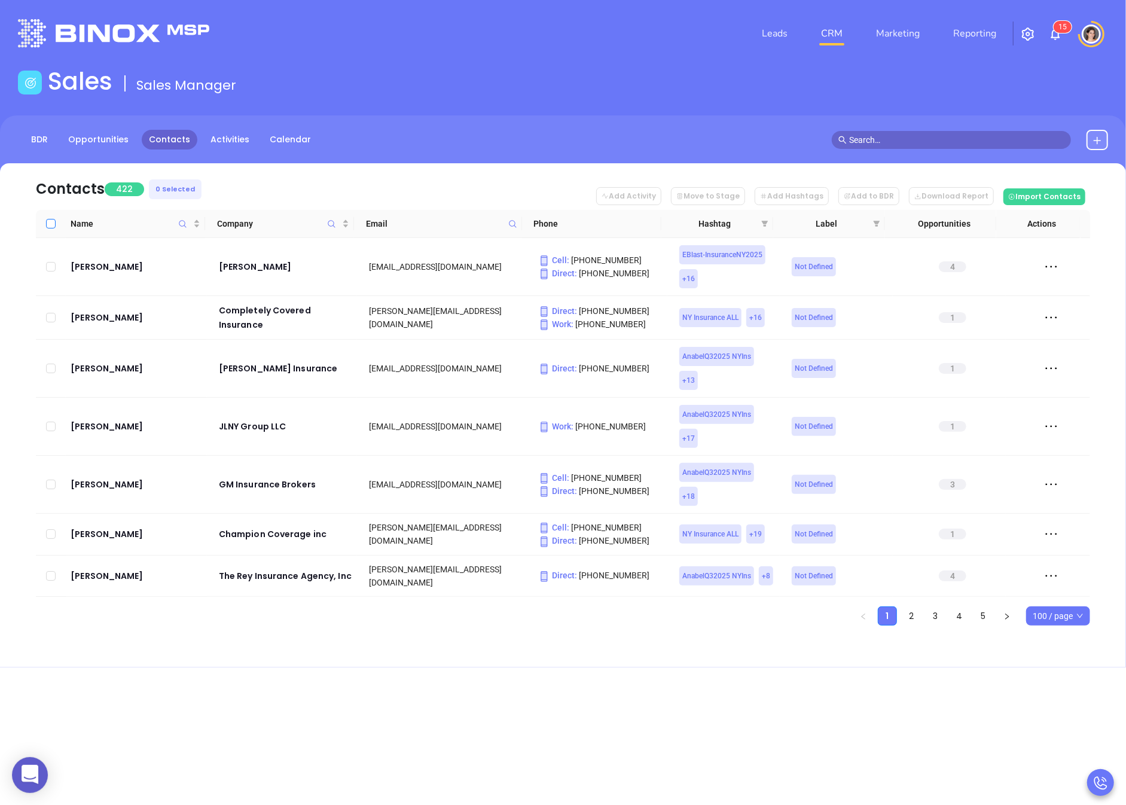
checkbox input "true"
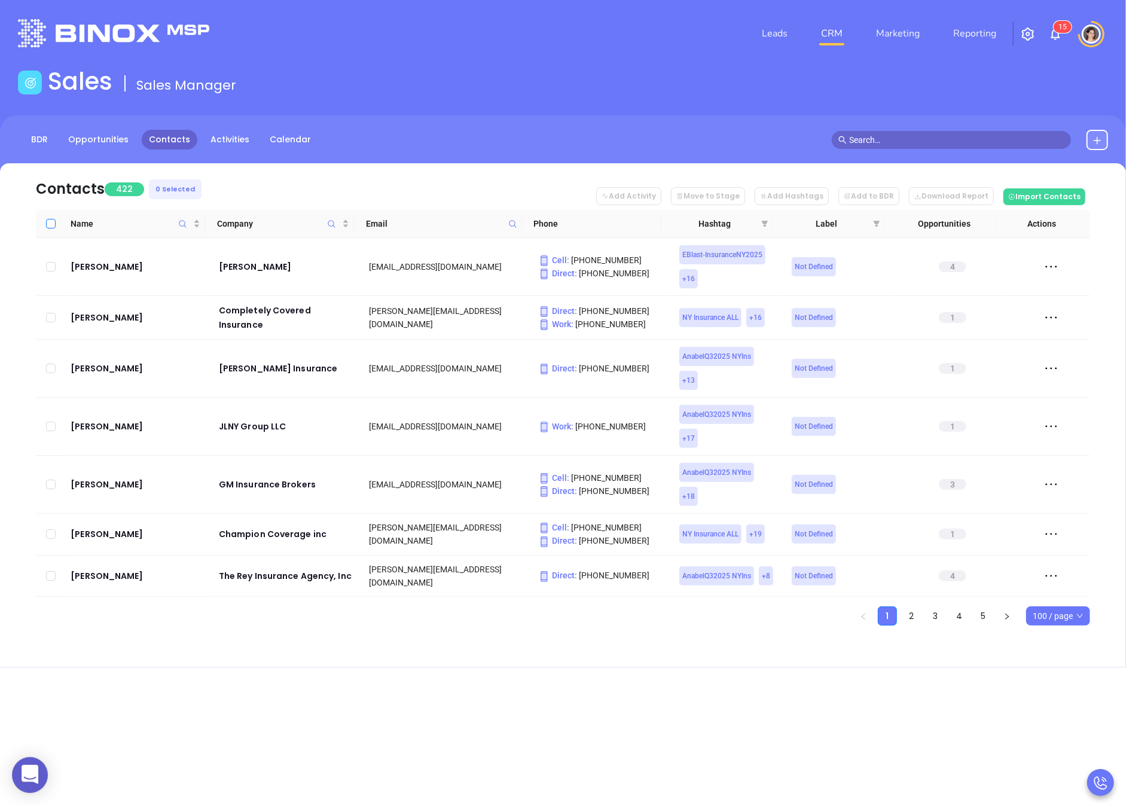
checkbox input "true"
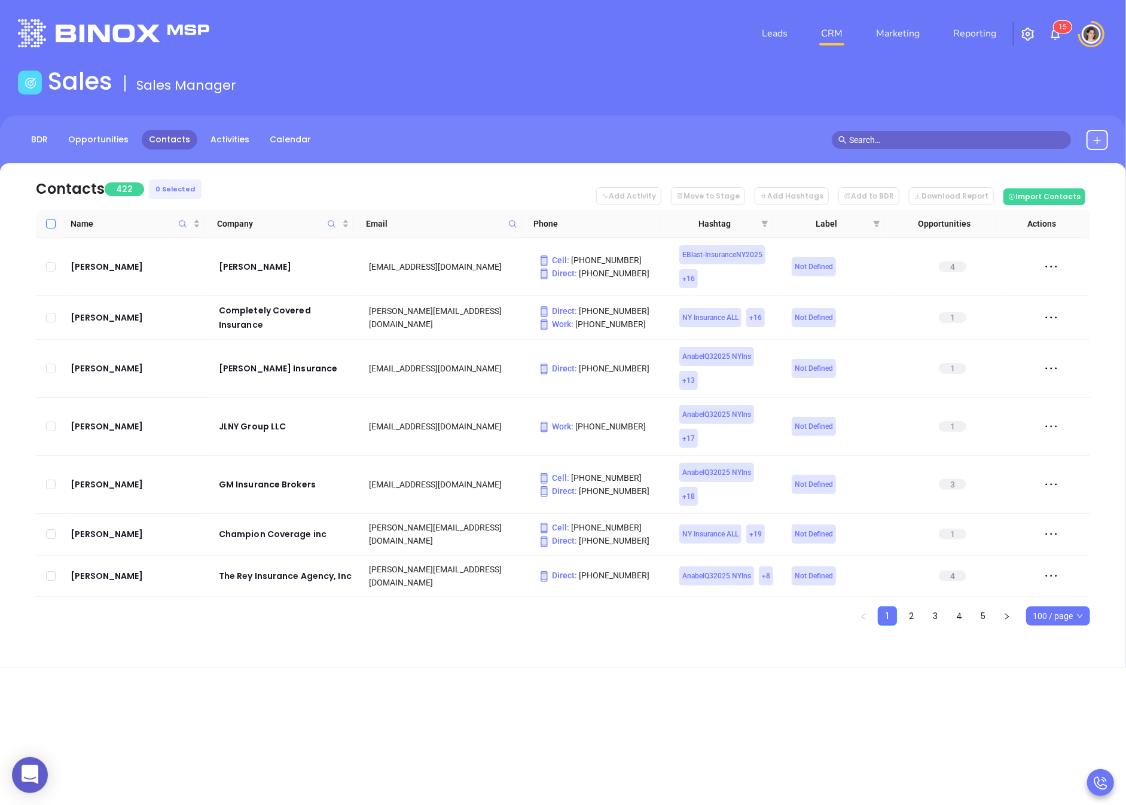
checkbox input "true"
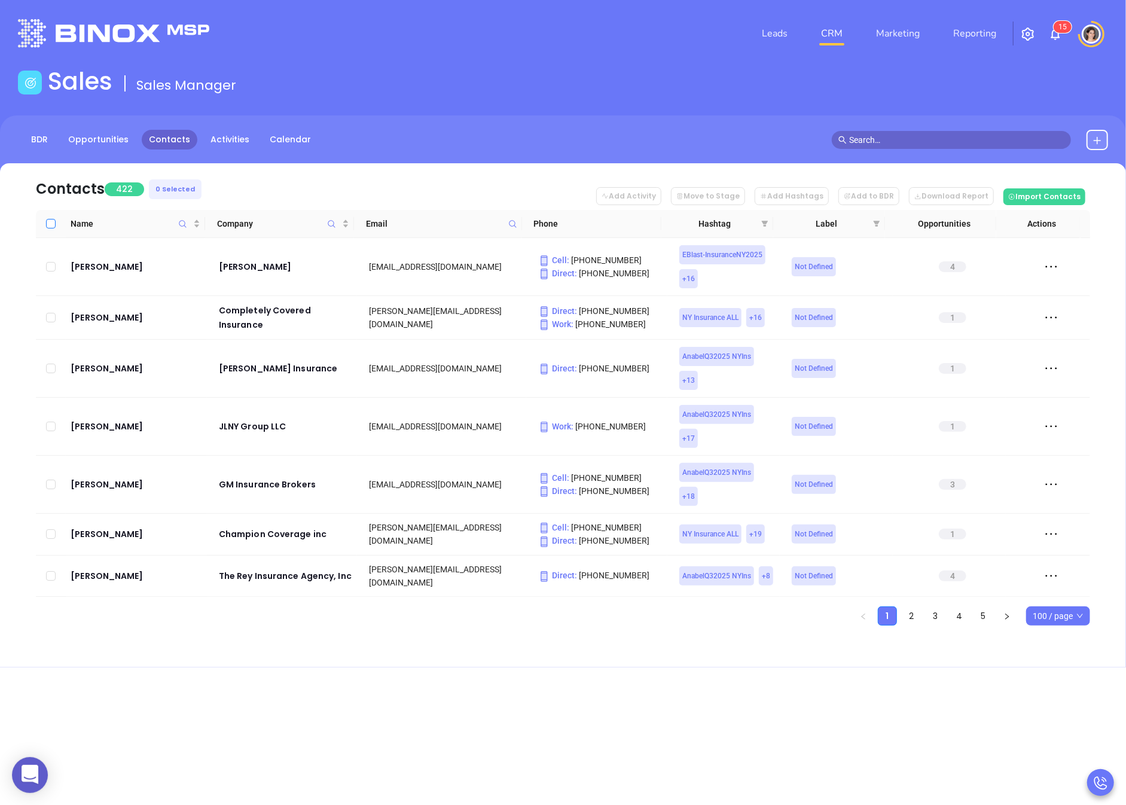
checkbox input "true"
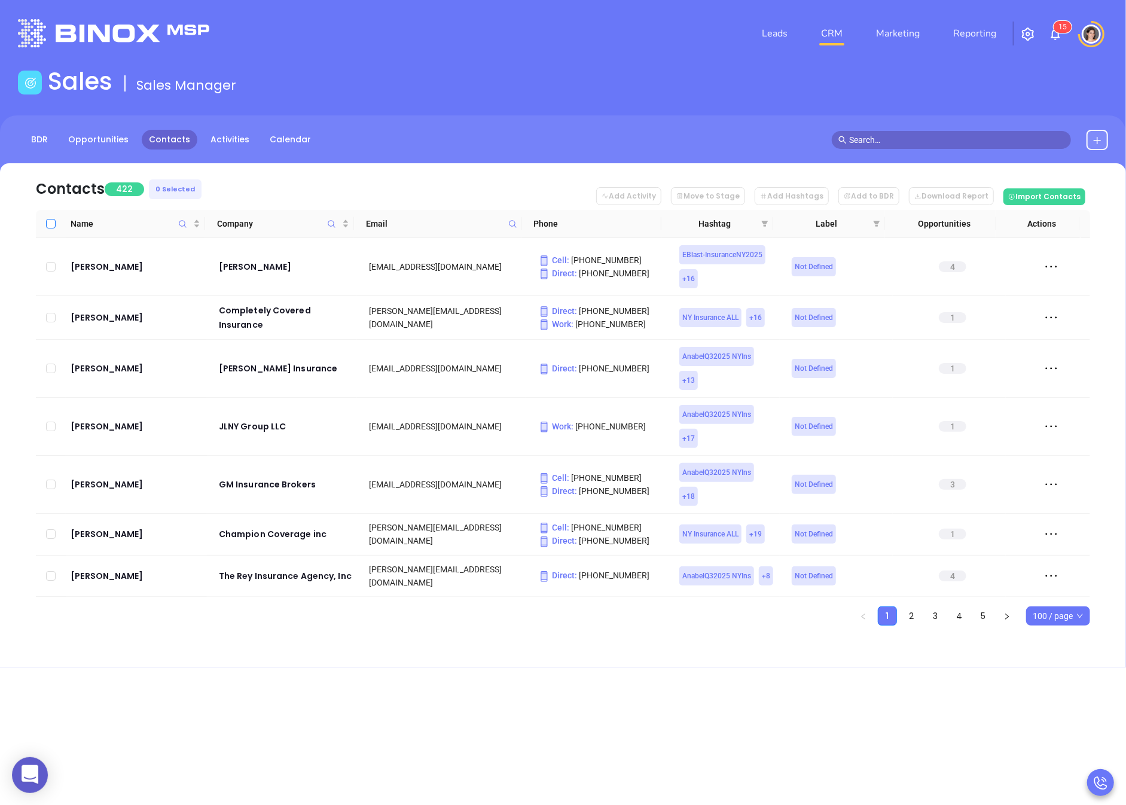
checkbox input "true"
click at [662, 202] on button "Add Activity" at bounding box center [628, 196] width 65 height 18
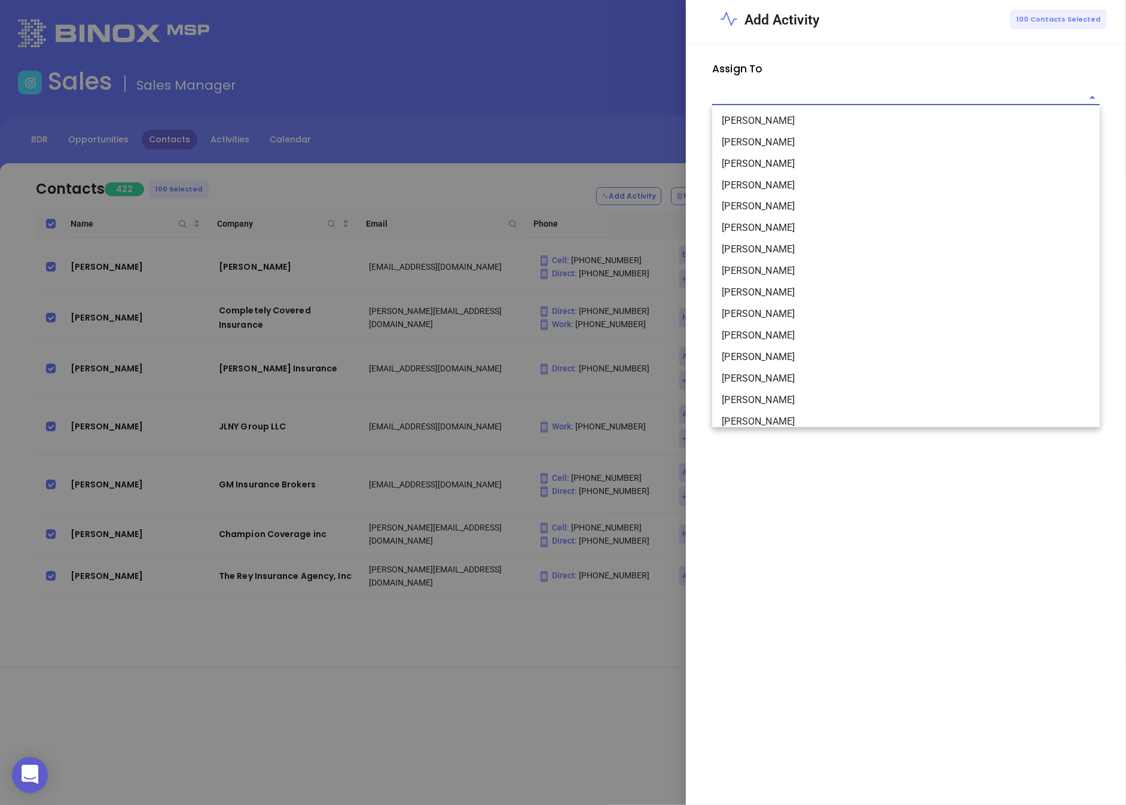
click at [762, 96] on input "text" at bounding box center [897, 97] width 370 height 15
click at [775, 133] on li "Anabell Dominguez" at bounding box center [906, 143] width 388 height 22
type input "Anabell Dominguez"
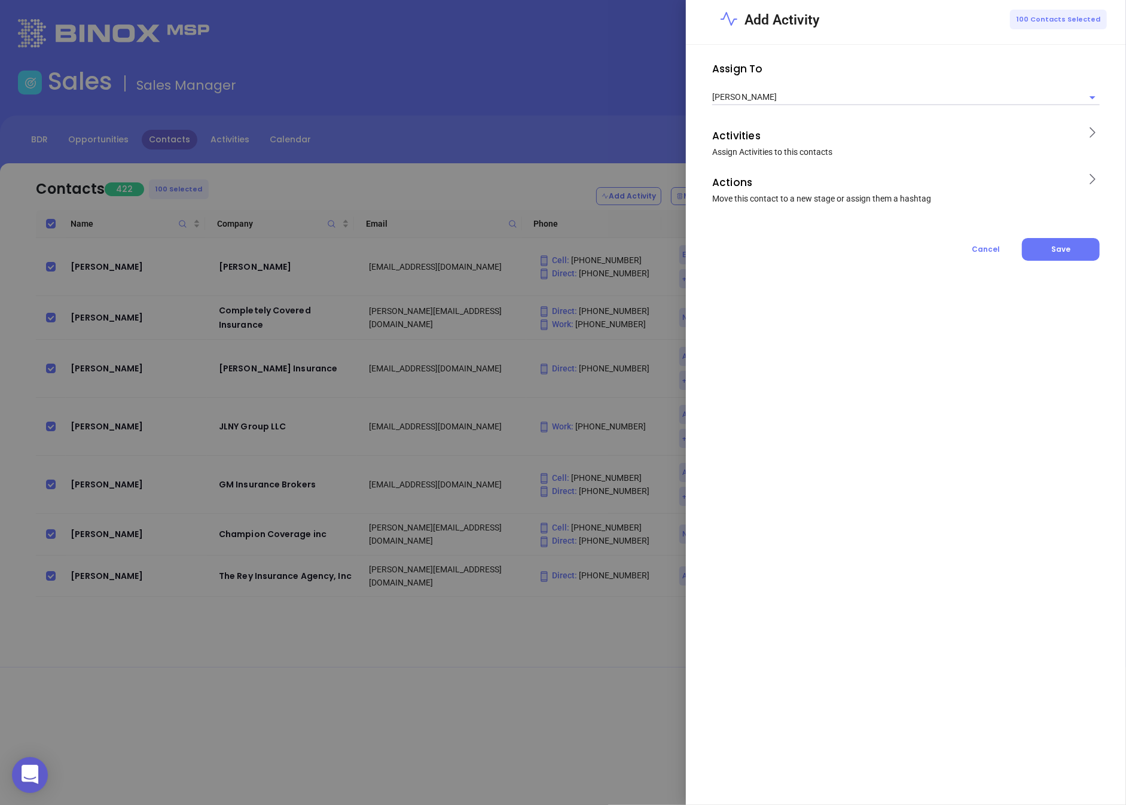
click at [779, 147] on span "Assign Activities to this contacts" at bounding box center [772, 152] width 120 height 10
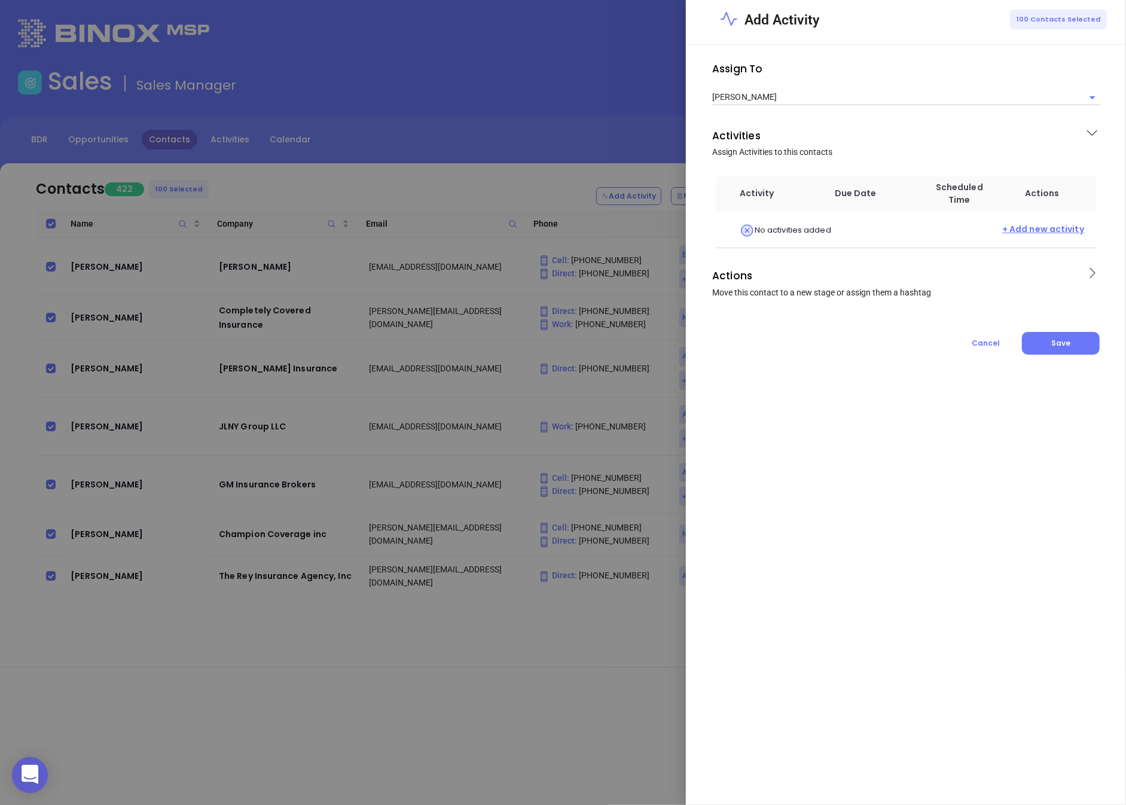
click at [1046, 237] on span "+ Add new activity" at bounding box center [1043, 230] width 82 height 15
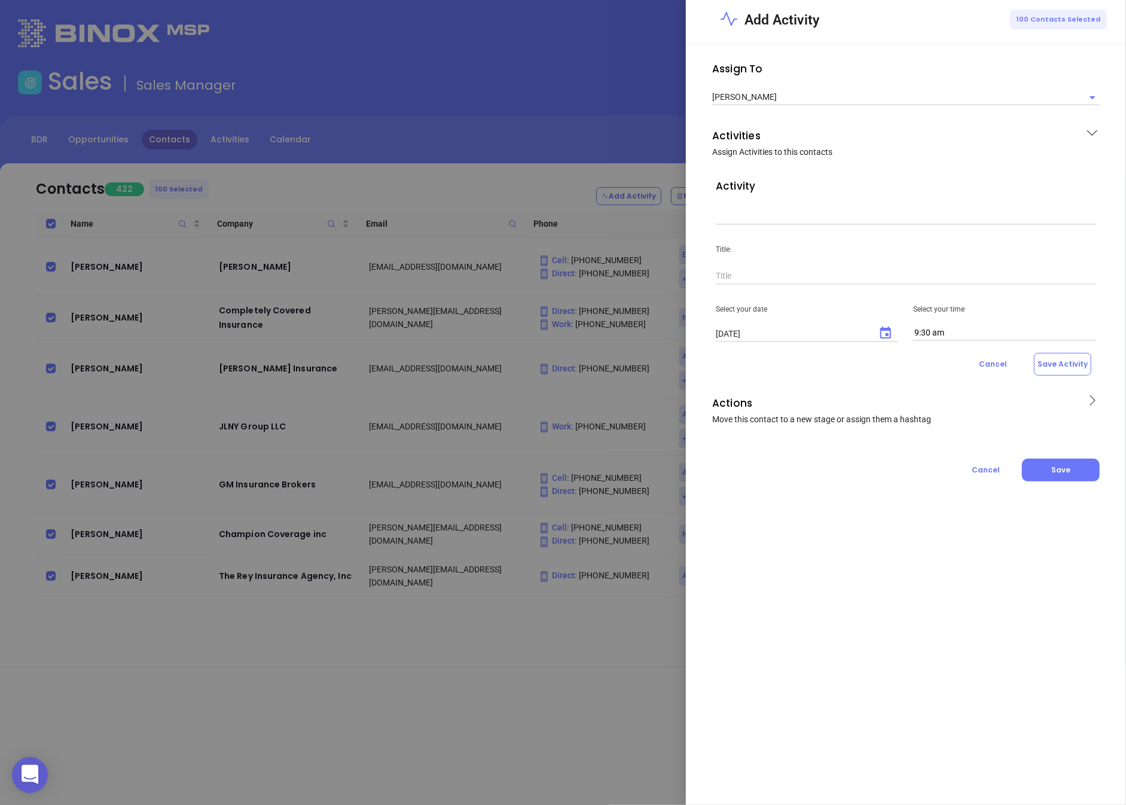
click at [743, 218] on input "text" at bounding box center [906, 216] width 380 height 18
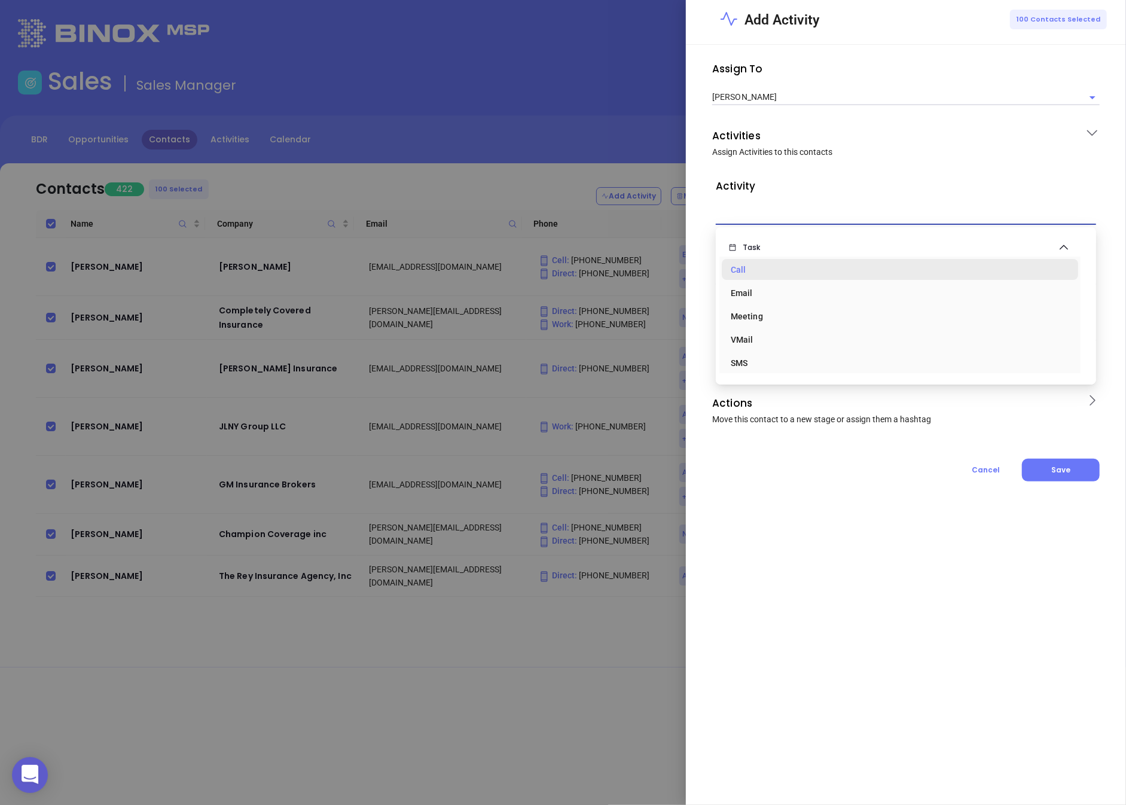
click at [742, 272] on div "Call" at bounding box center [900, 270] width 338 height 24
type input "Task Call"
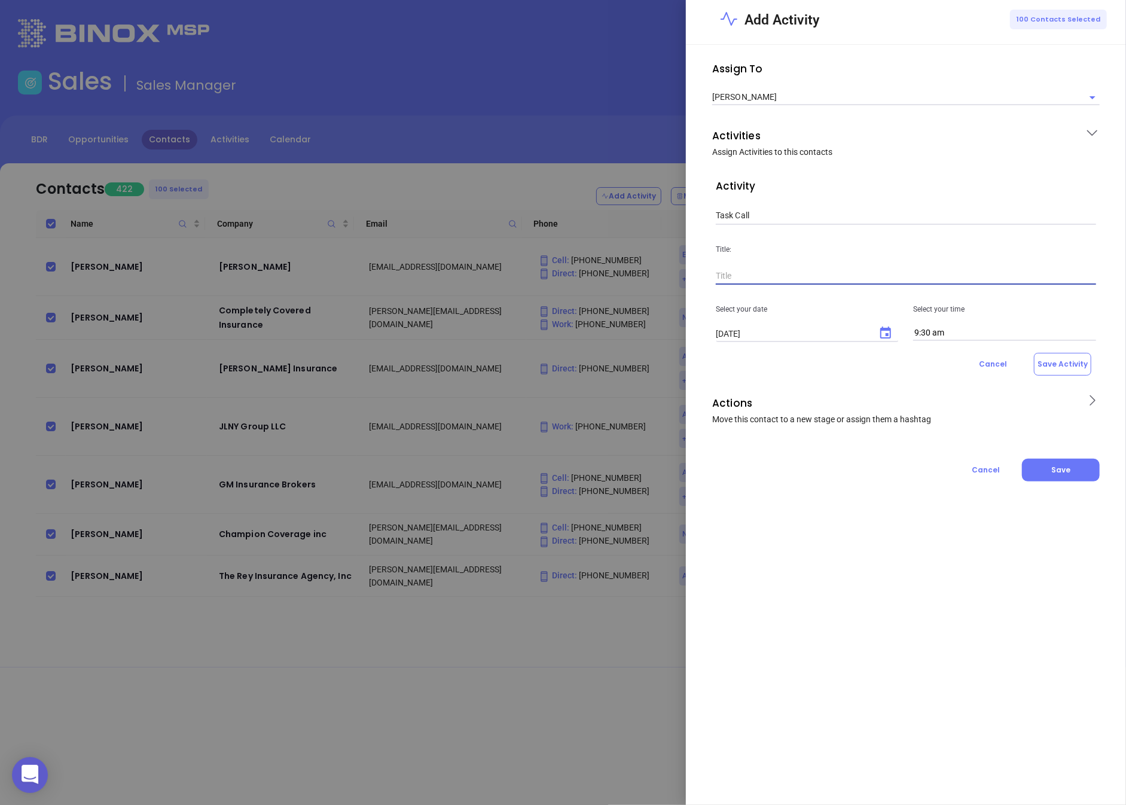
click at [739, 278] on input "text" at bounding box center [906, 276] width 380 height 18
type input "1st Call NY DFS Ins Campaign"
click at [892, 403] on p "Actions" at bounding box center [894, 403] width 365 height 19
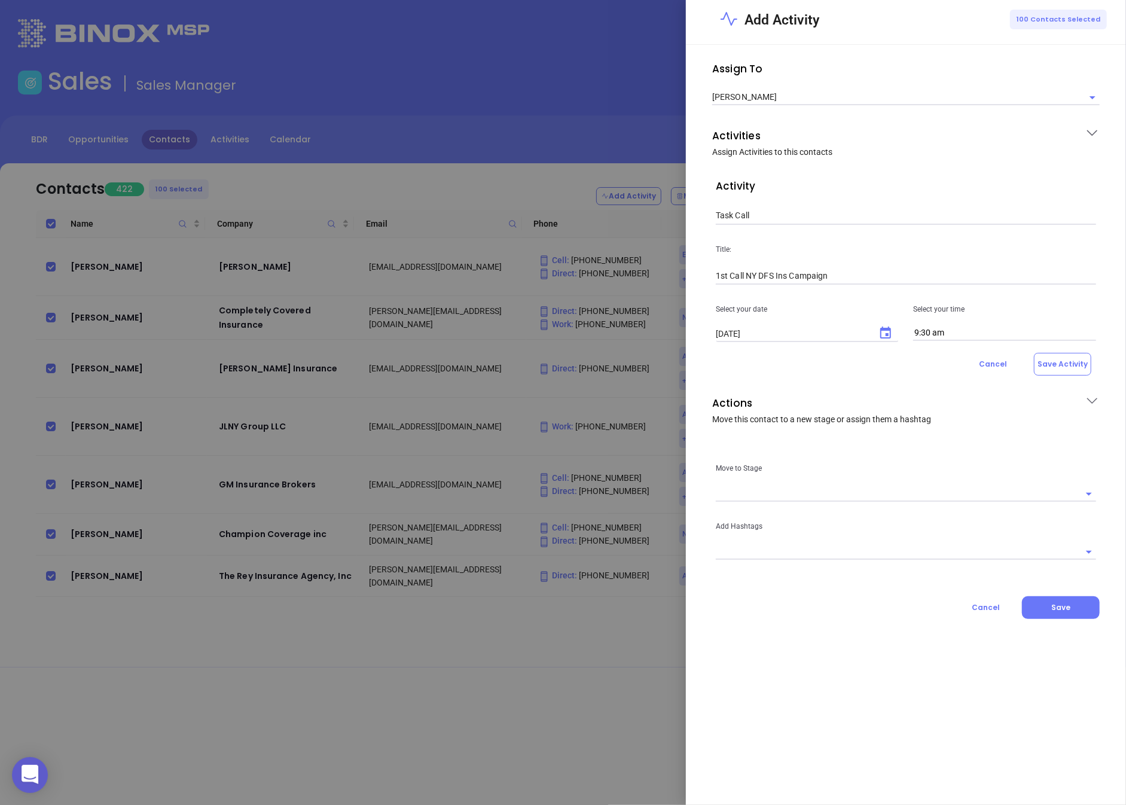
click at [772, 487] on input "text" at bounding box center [897, 493] width 362 height 15
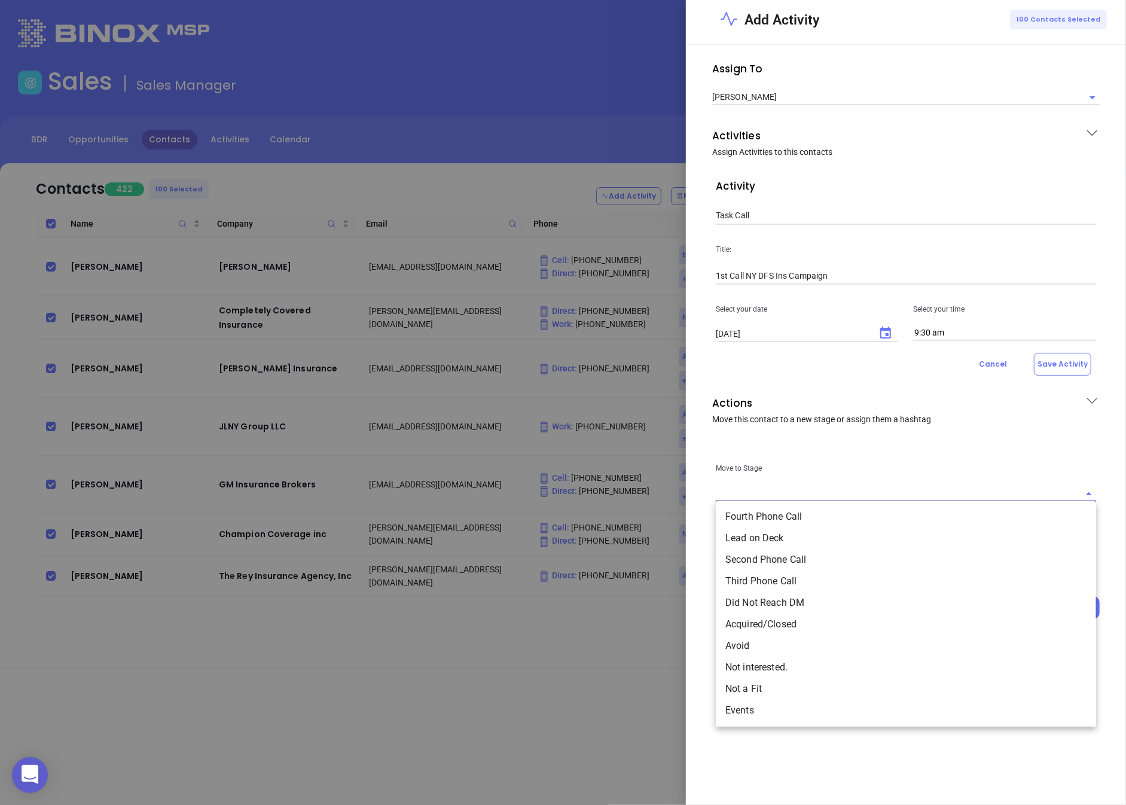
click at [772, 540] on li "Lead on Deck" at bounding box center [906, 539] width 380 height 22
type input "Lead on Deck"
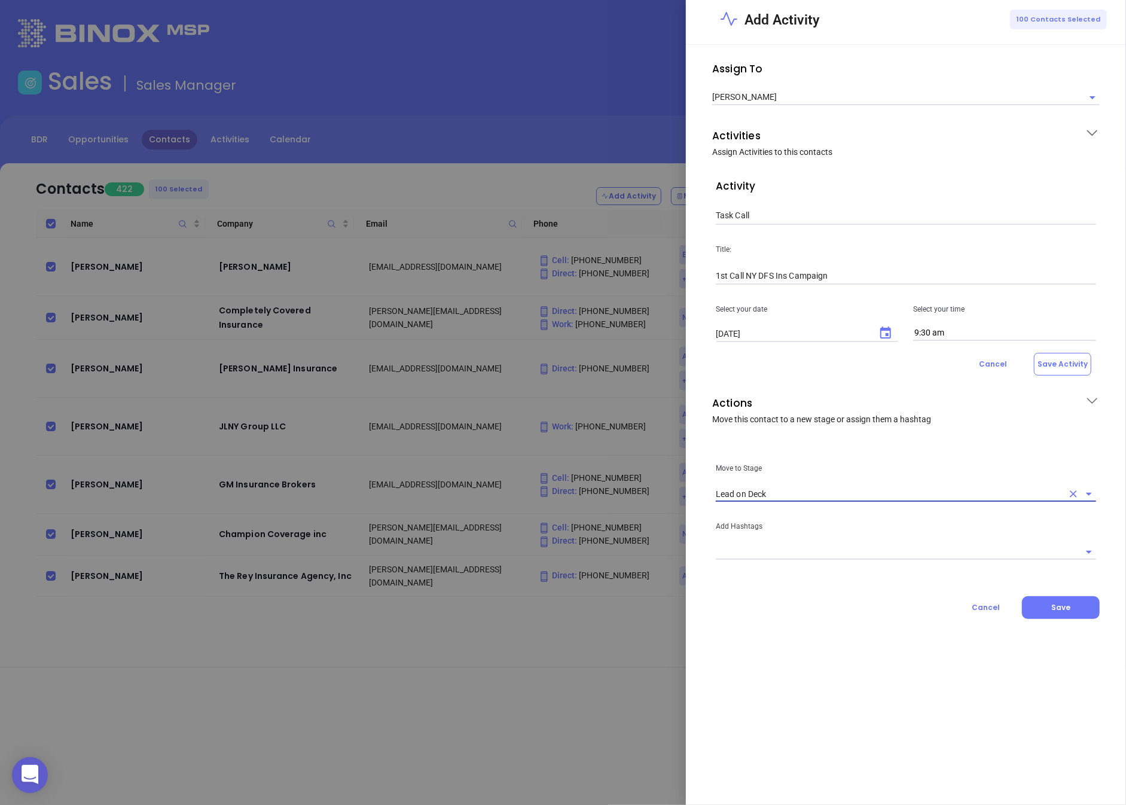
click at [740, 566] on div "Move to Stage Lead on Deck Add Hashtags" at bounding box center [906, 501] width 407 height 137
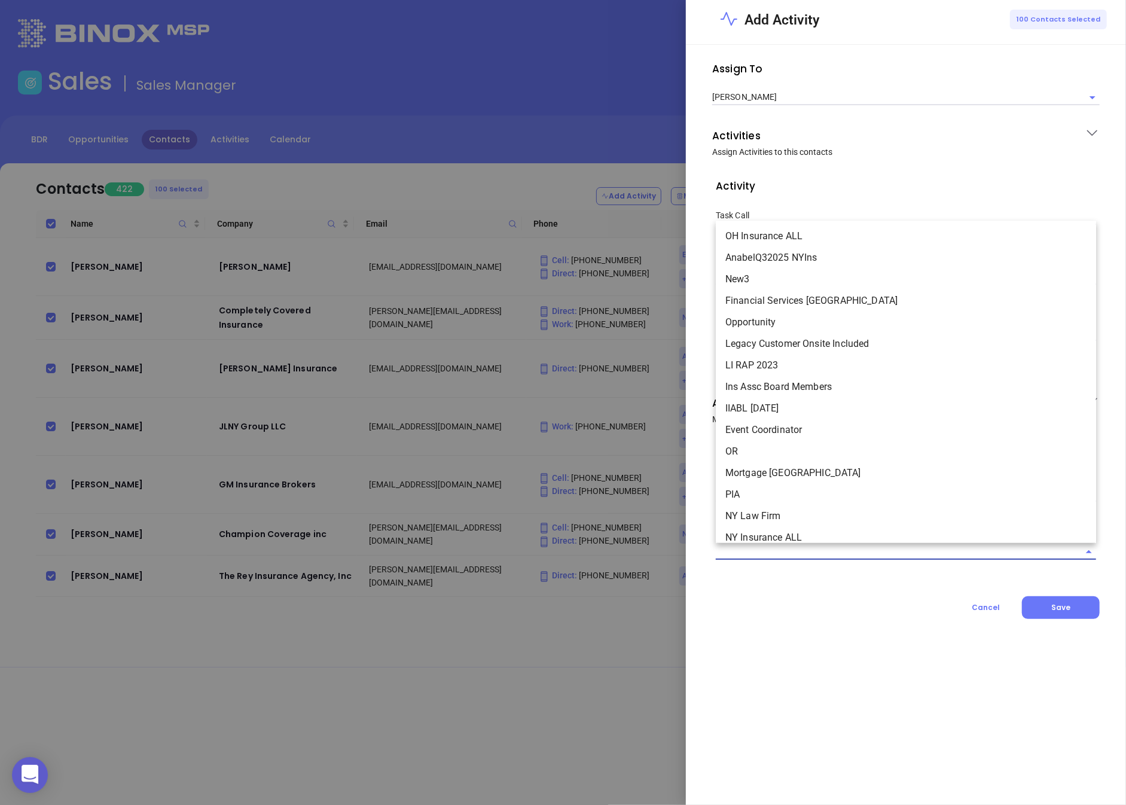
click at [739, 554] on input "text" at bounding box center [897, 551] width 362 height 15
type input "a"
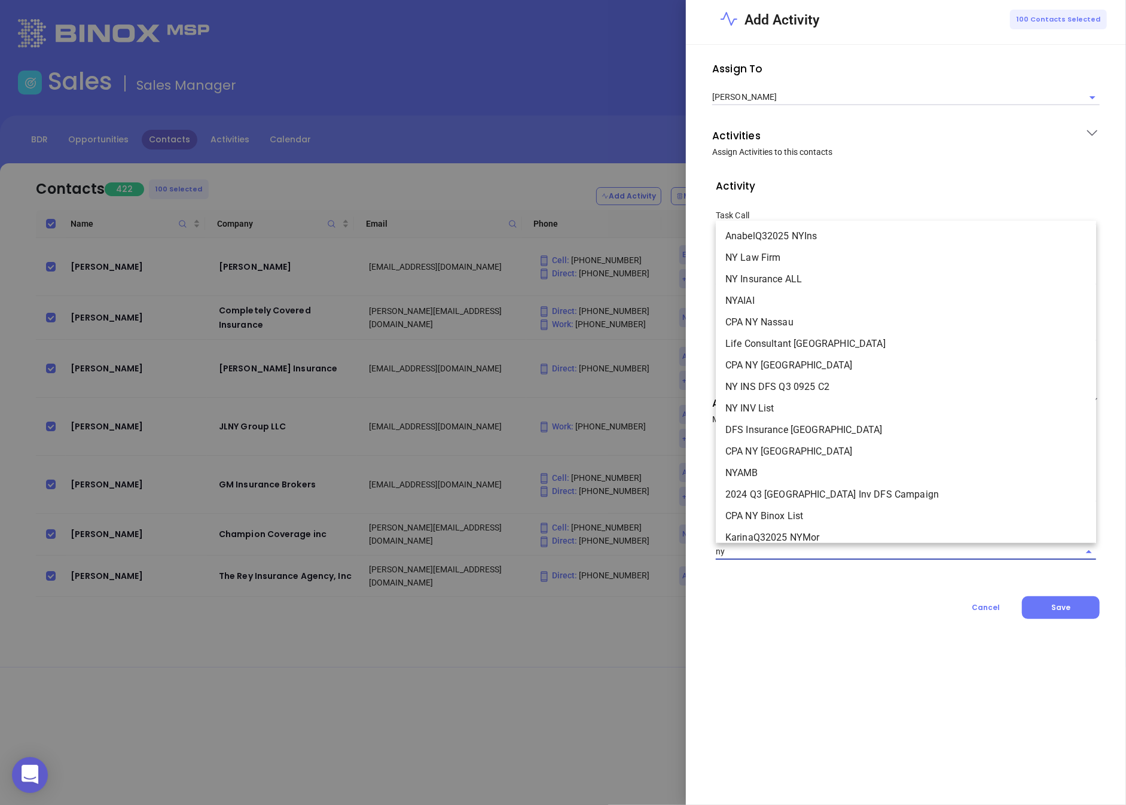
type input "n"
type input "anabe"
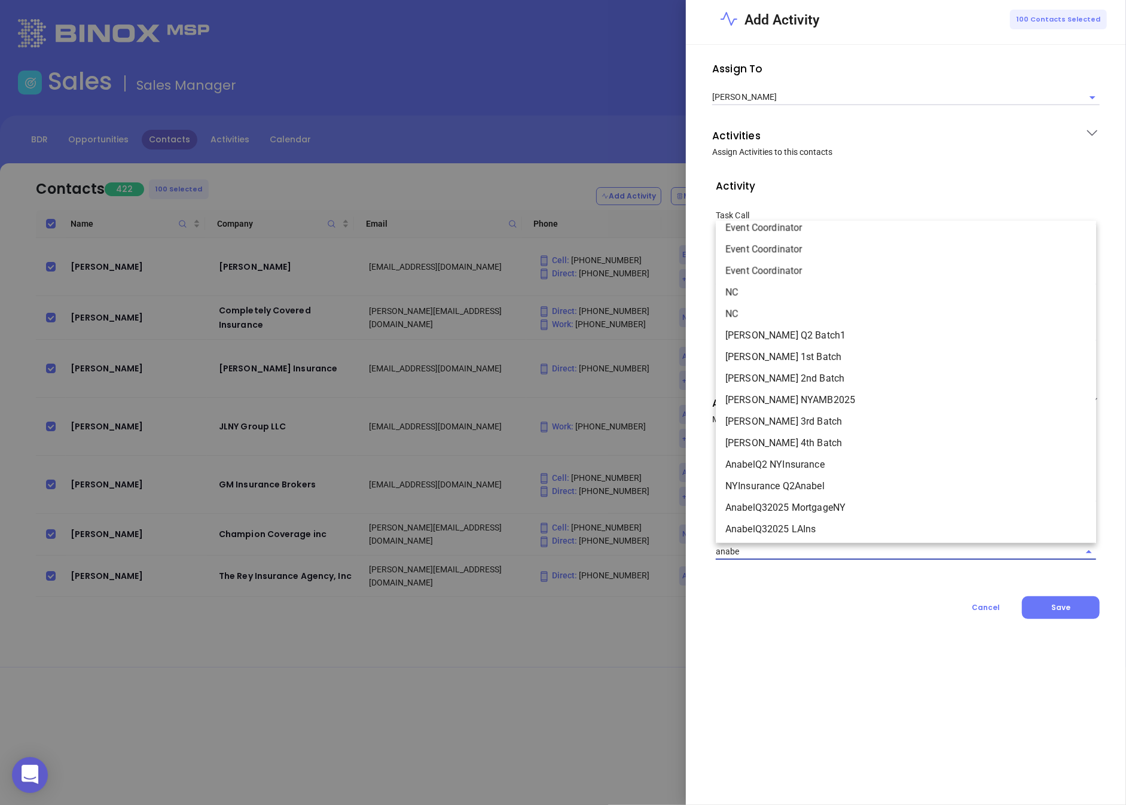
scroll to position [32, 0]
click at [799, 459] on li "AnabelQ2 NYInsurance" at bounding box center [906, 463] width 380 height 22
